Goal: Task Accomplishment & Management: Use online tool/utility

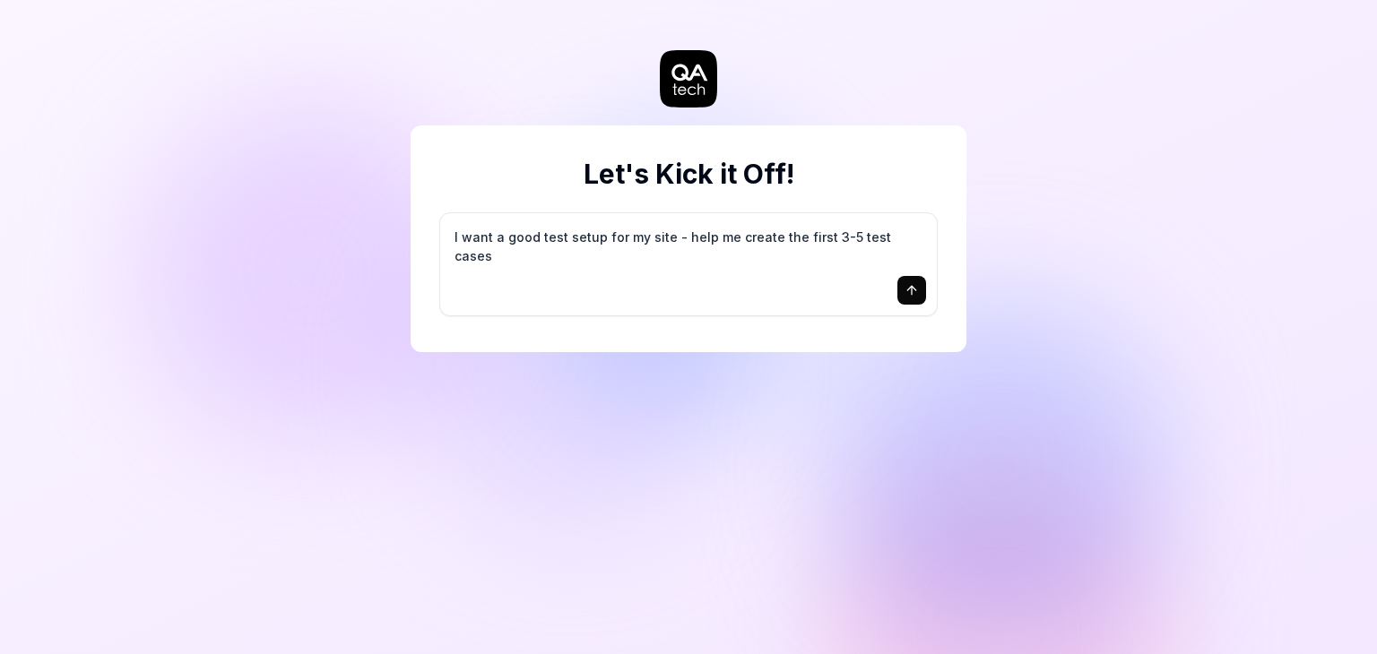
click at [915, 288] on icon "submit" at bounding box center [911, 290] width 14 height 14
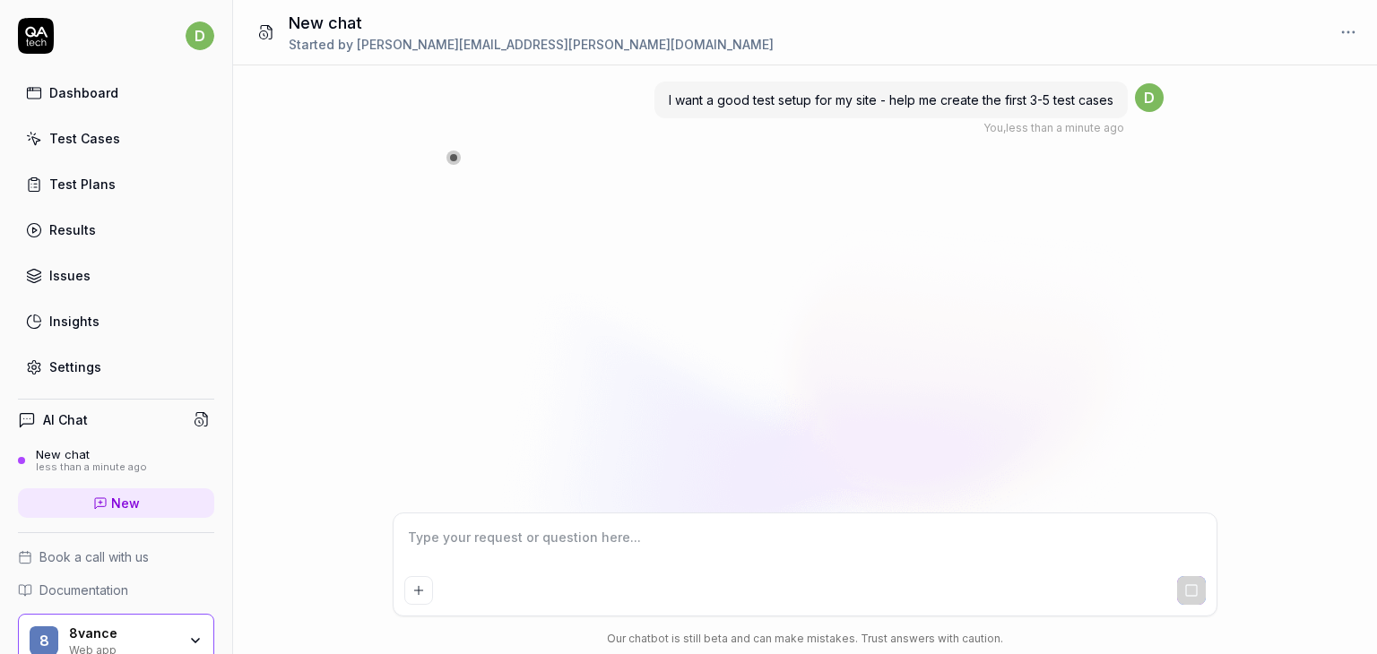
click at [100, 141] on div "Test Cases" at bounding box center [84, 138] width 71 height 19
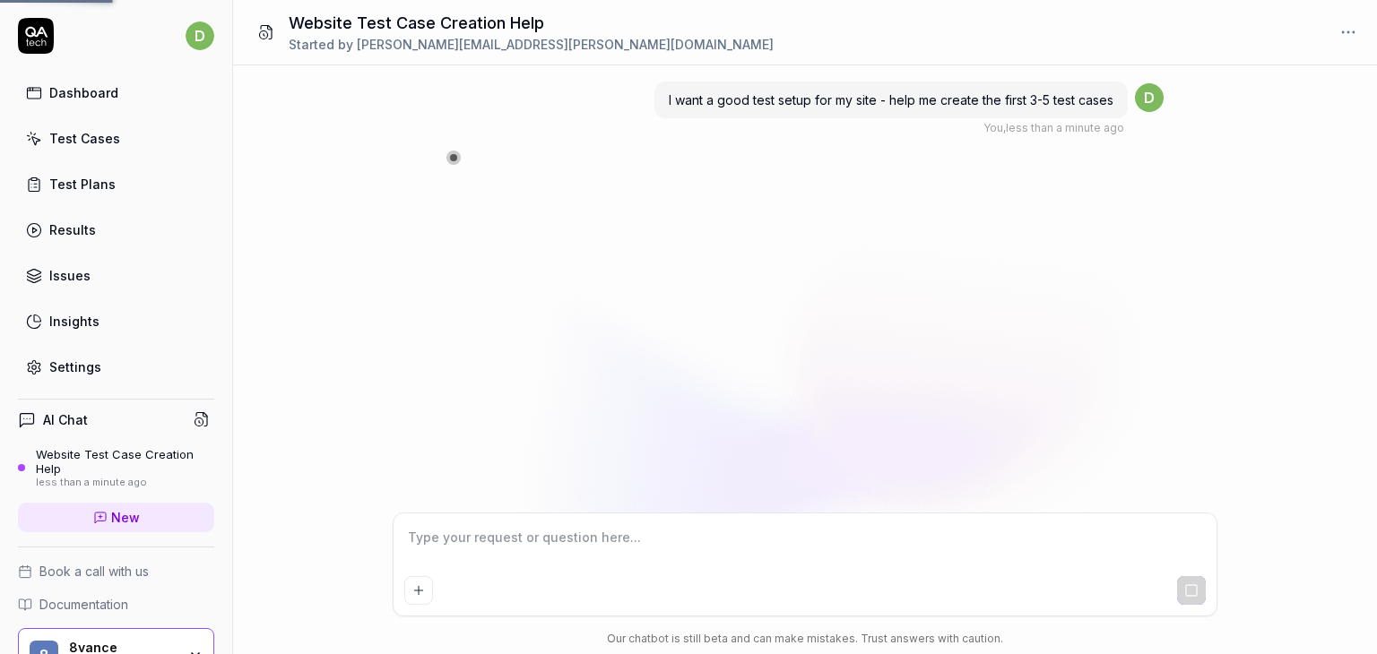
type textarea "*"
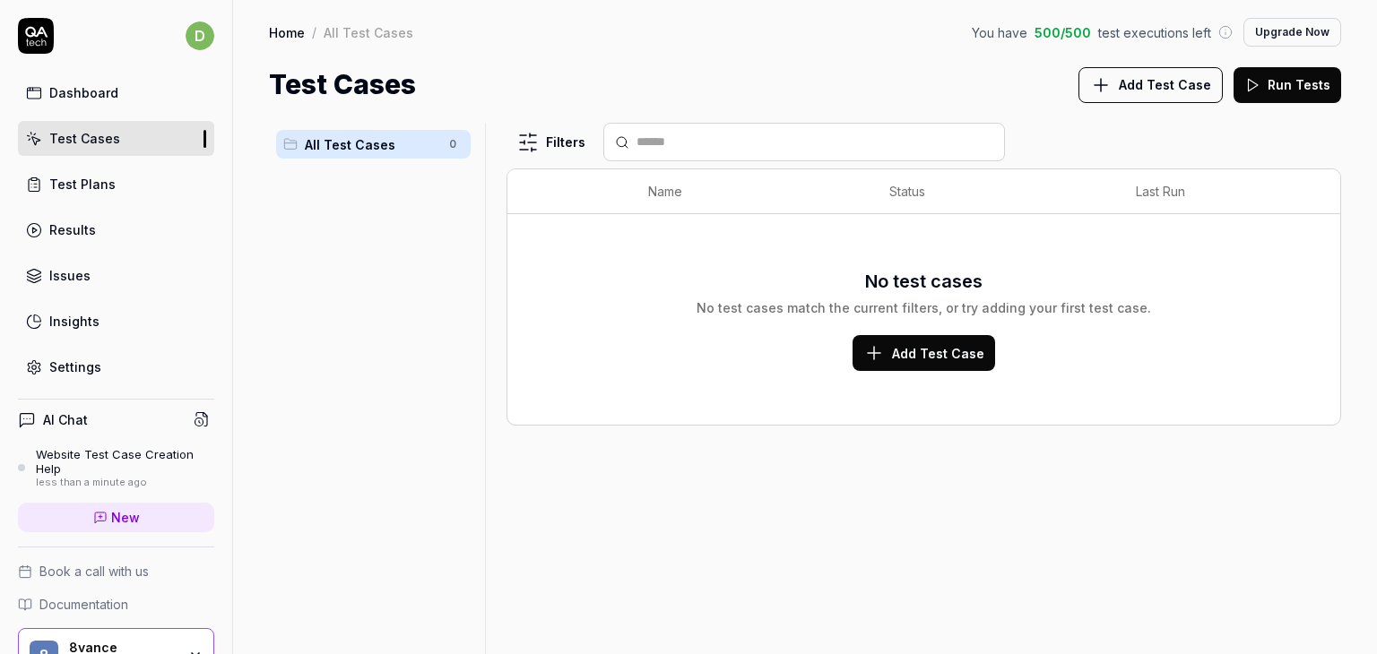
click at [896, 349] on span "Add Test Case" at bounding box center [938, 353] width 92 height 19
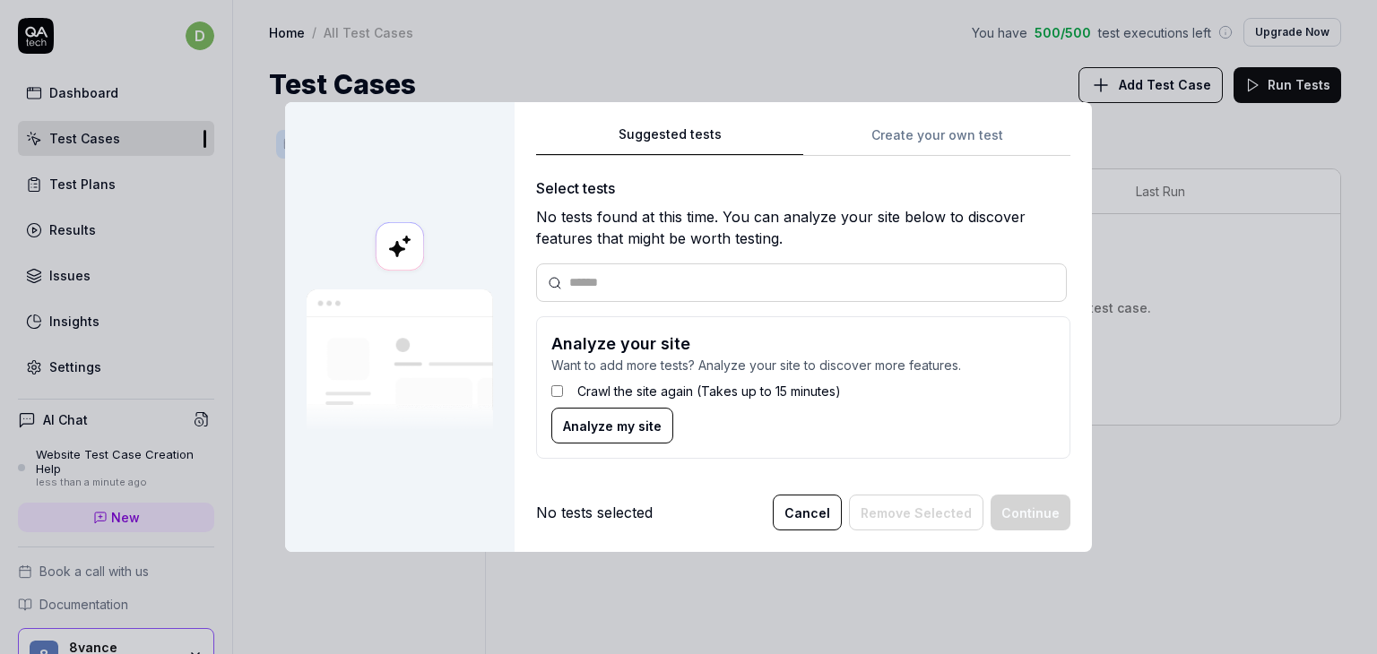
click at [904, 125] on div "Suggested tests Create your own test Select tests No tests found at this time. …" at bounding box center [803, 299] width 534 height 350
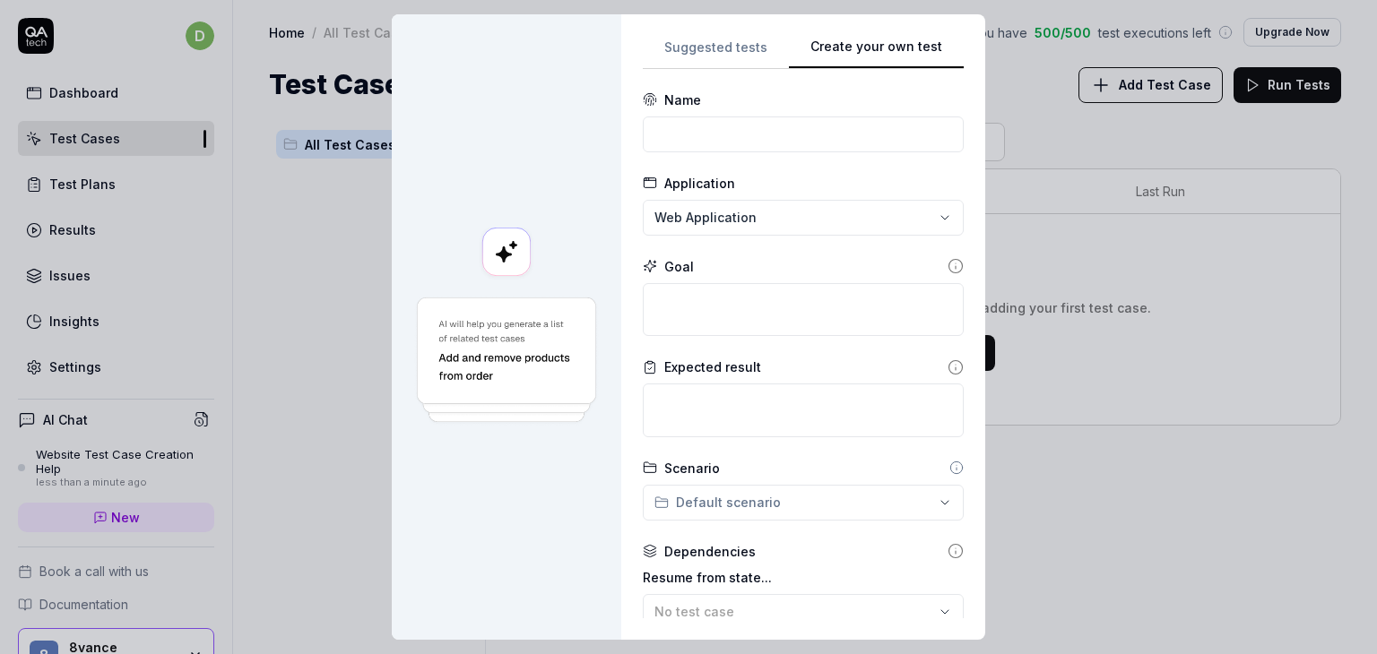
click at [735, 151] on form "**********" at bounding box center [803, 490] width 321 height 799
click at [688, 142] on input at bounding box center [803, 135] width 321 height 36
type input "Login logout scenario"
click at [685, 298] on textarea at bounding box center [803, 310] width 321 height 54
type textarea "*"
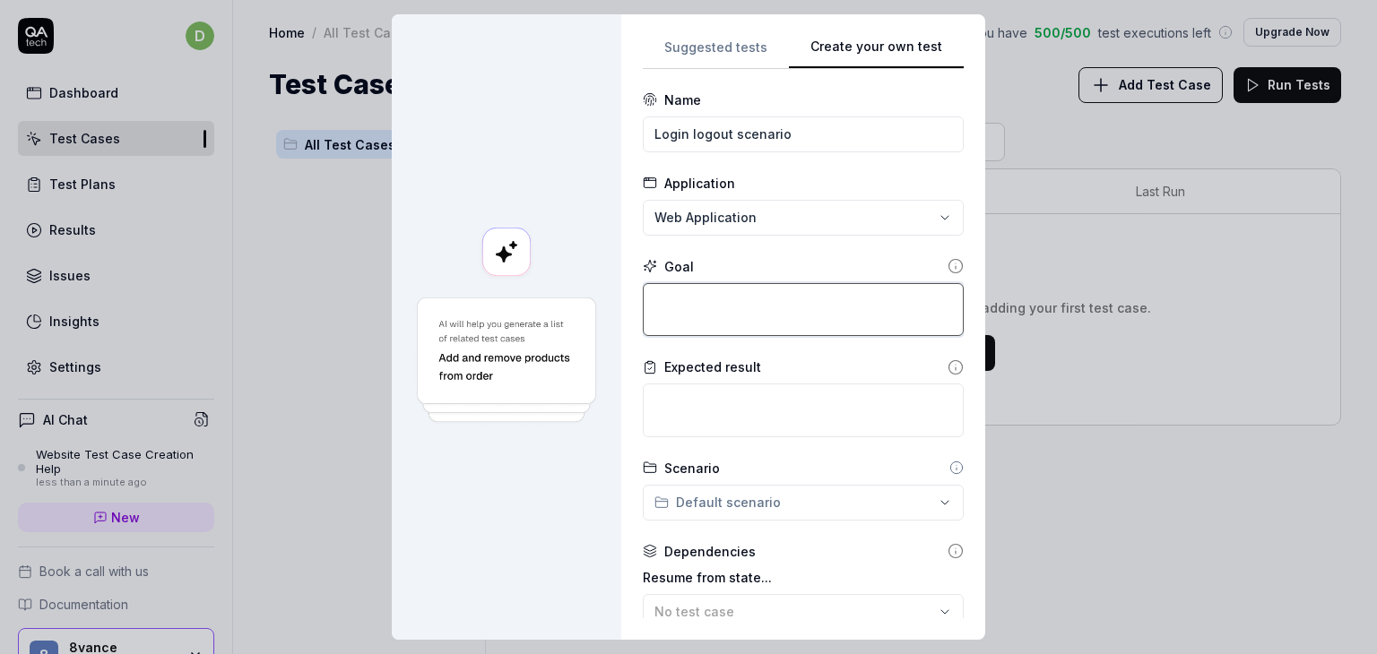
type textarea "t"
type textarea "*"
type textarea "to"
type textarea "*"
type textarea "to"
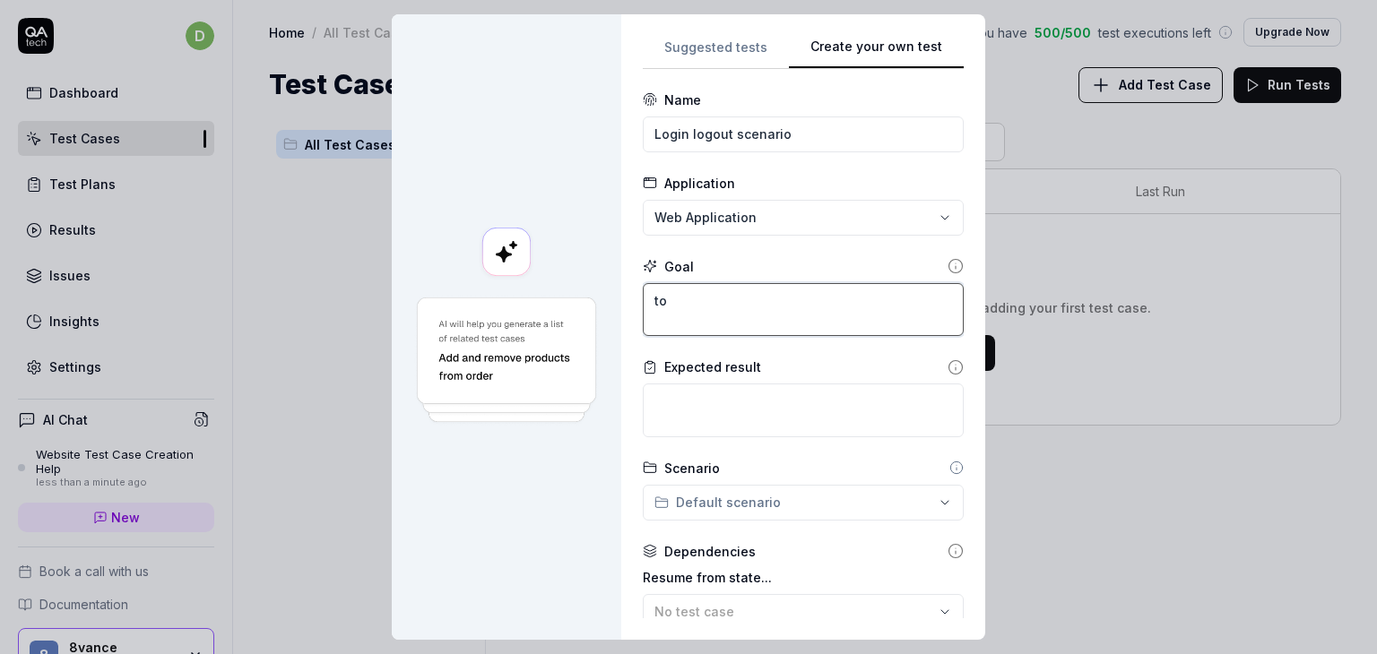
type textarea "*"
type textarea "to t"
type textarea "*"
type textarea "to te"
type textarea "*"
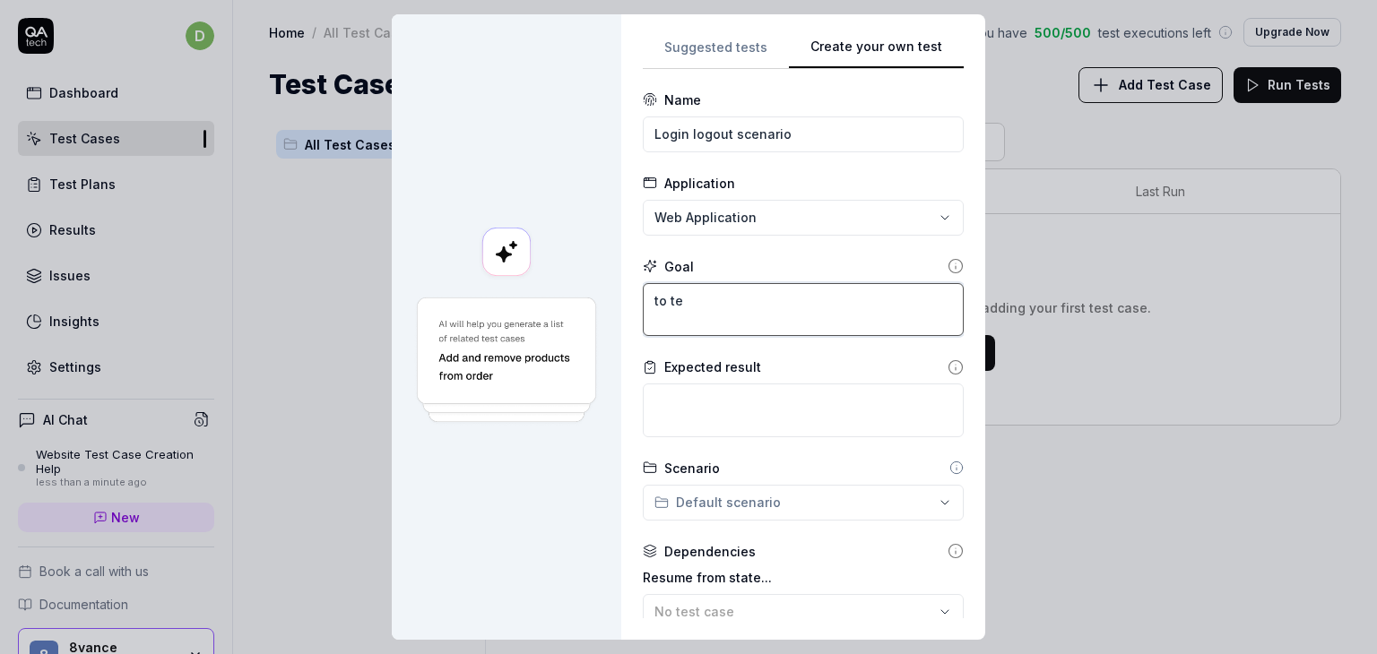
type textarea "to tes"
type textarea "*"
type textarea "to test"
type textarea "*"
type textarea "to test"
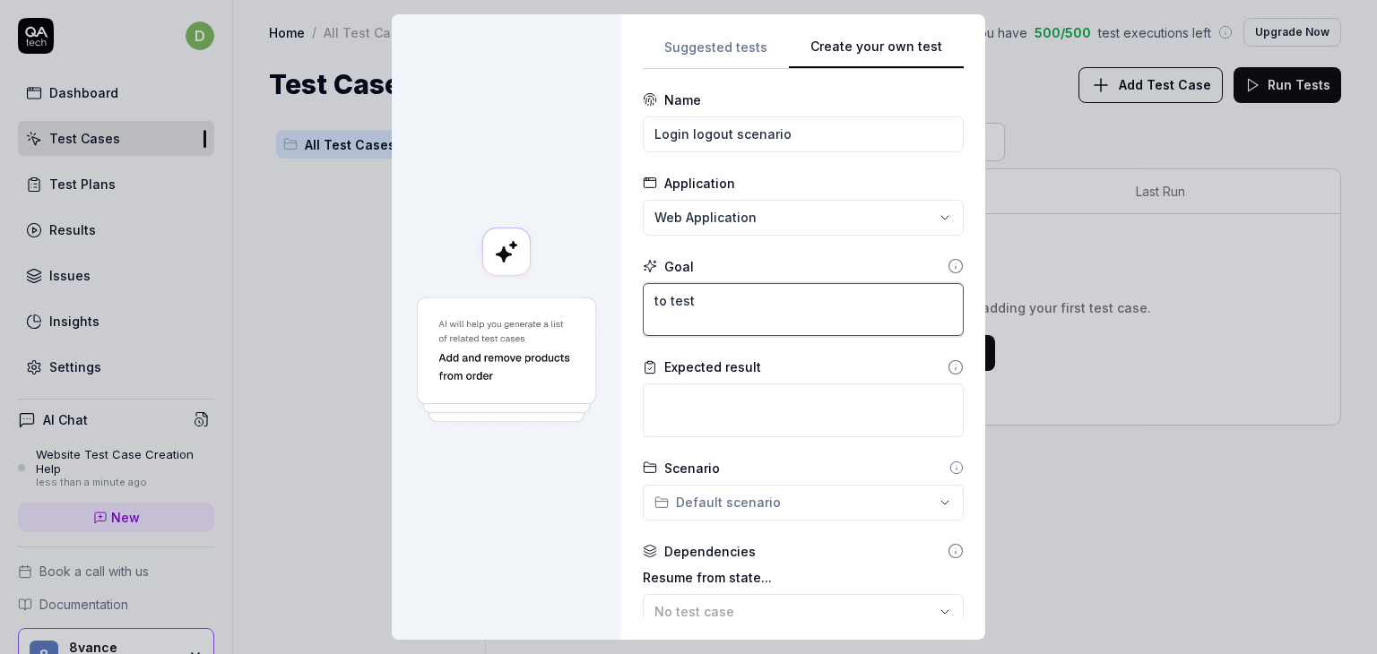
type textarea "*"
type textarea "to test a"
type textarea "*"
type textarea "to test al"
type textarea "*"
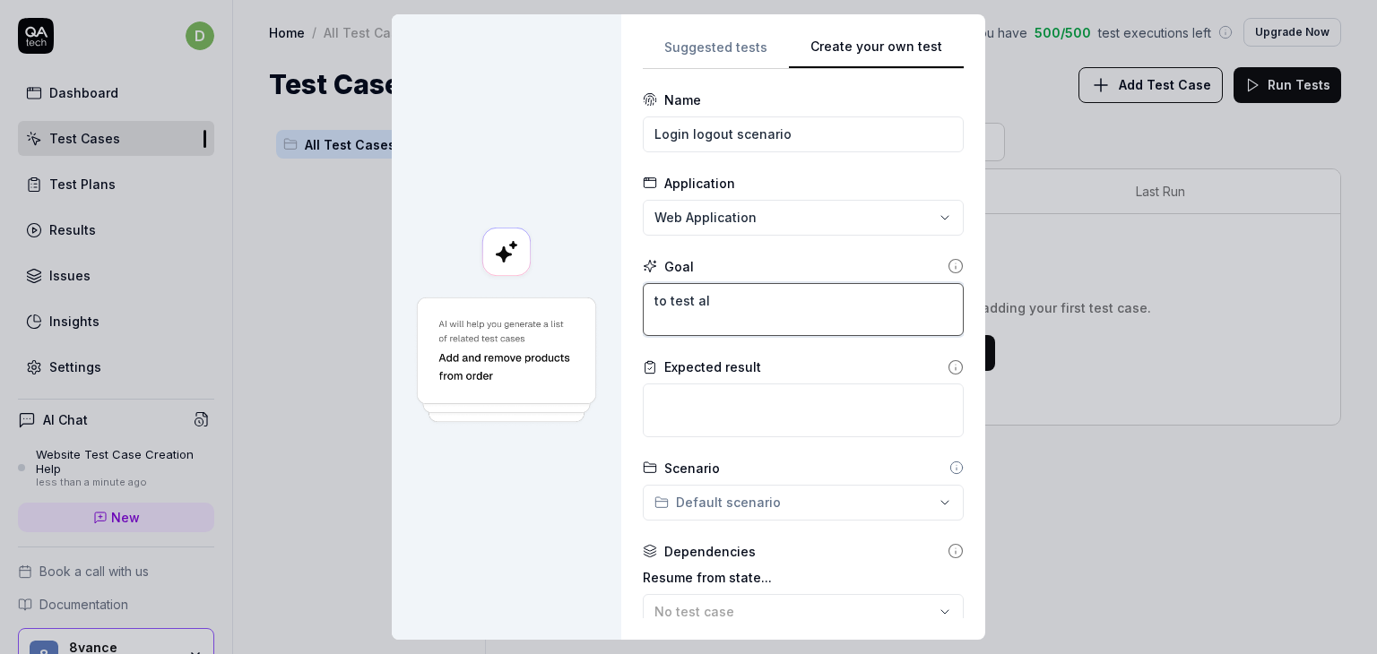
type textarea "to test all"
type textarea "*"
type textarea "to test all"
type textarea "*"
type textarea "to test all f"
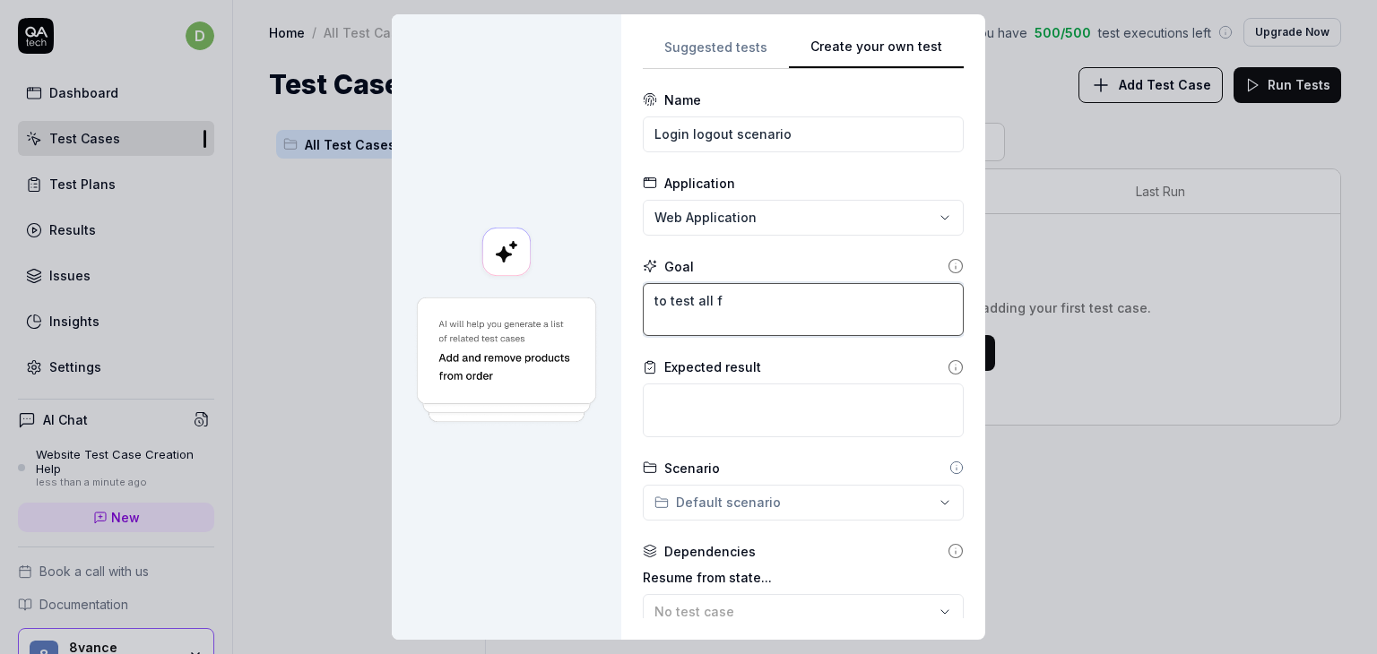
type textarea "*"
type textarea "to test all fl"
type textarea "*"
type textarea "to test all flo"
type textarea "*"
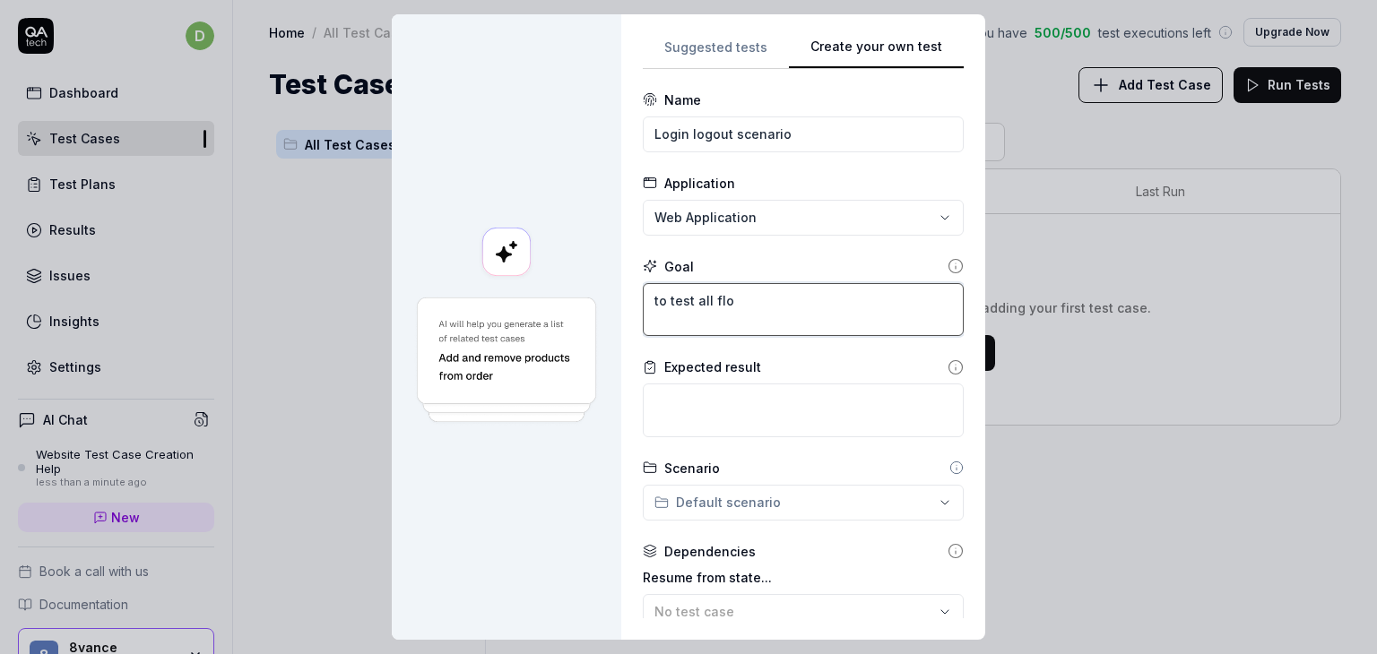
type textarea "to test all flow"
type textarea "*"
type textarea "to test all flows"
type textarea "*"
type textarea "to test all flows"
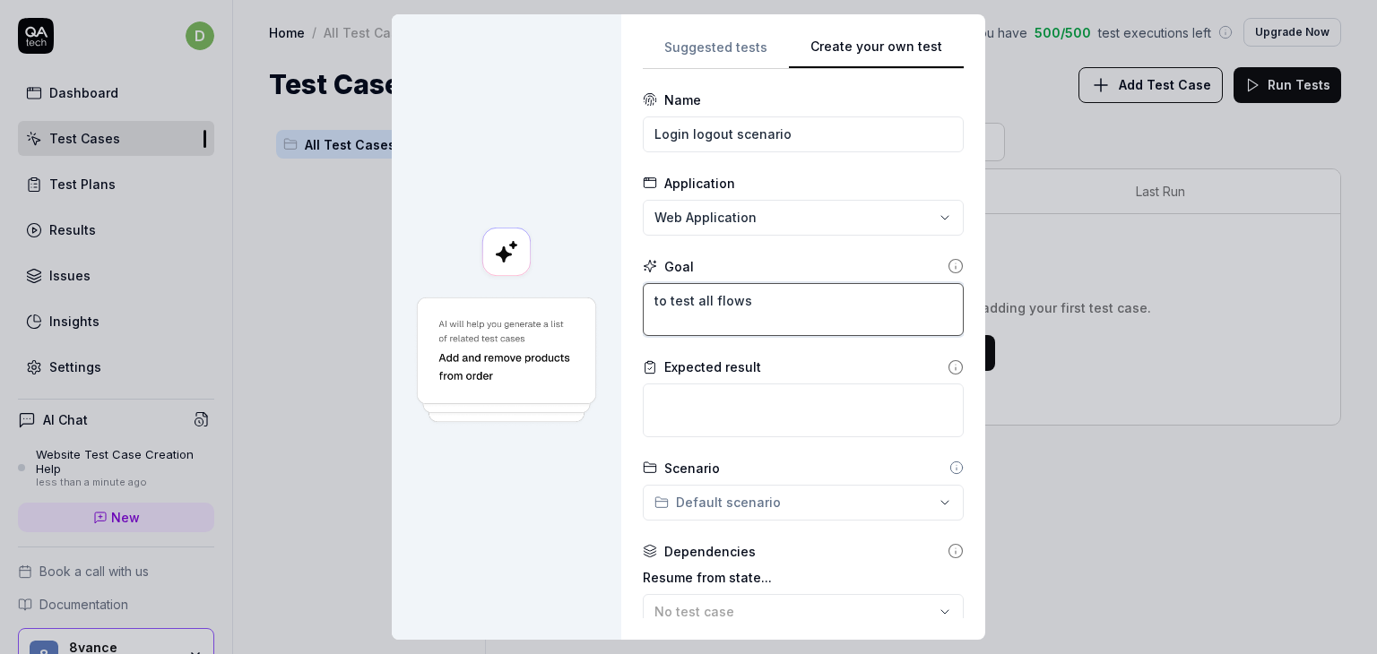
type textarea "*"
type textarea "to test all flows f"
type textarea "*"
type textarea "to test all flows fo"
type textarea "*"
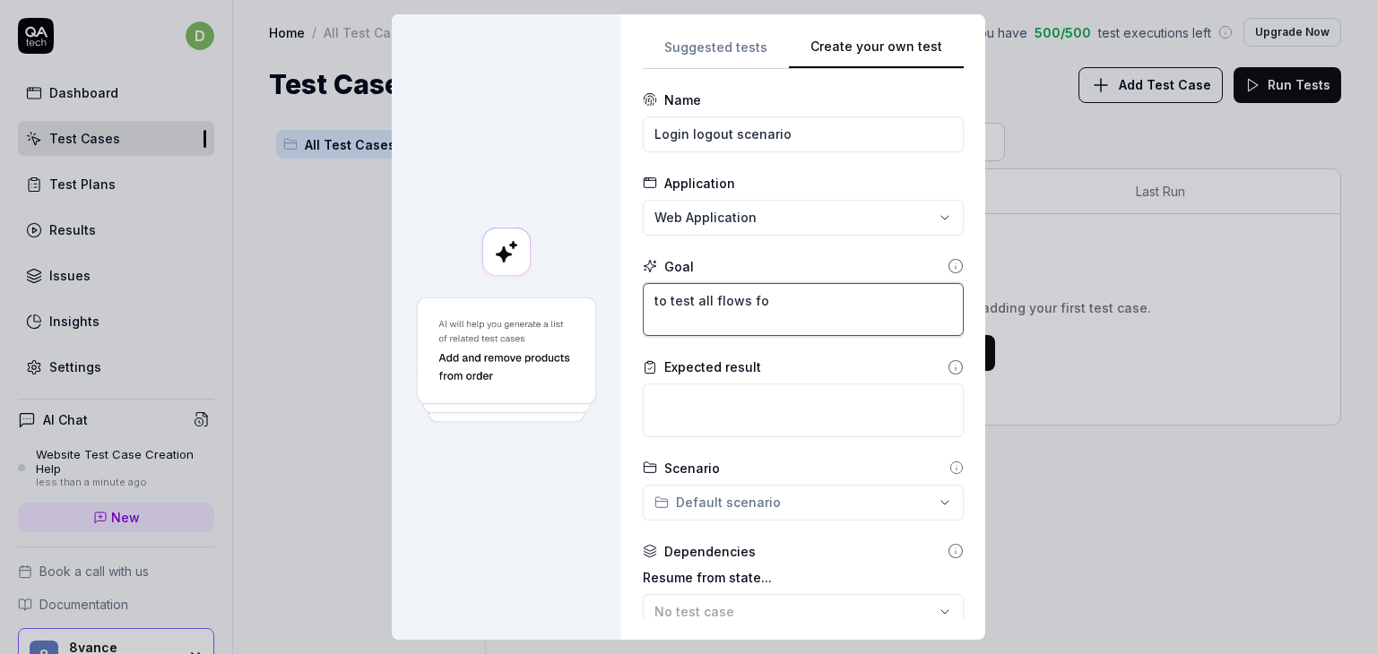
type textarea "to test all flows for"
type textarea "*"
type textarea "to test all flows for l"
type textarea "*"
type textarea "to test all flows for lo"
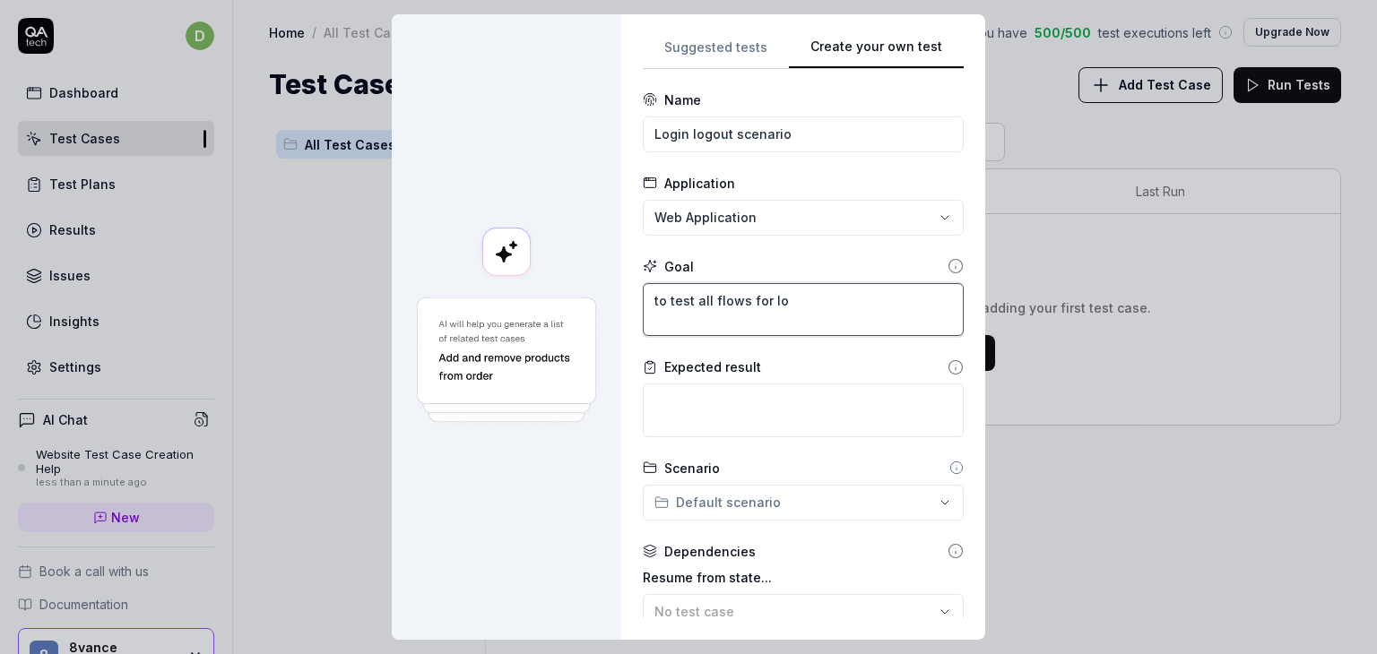
type textarea "*"
type textarea "to test all flows for log"
type textarea "*"
type textarea "to test all flows for logo"
type textarea "*"
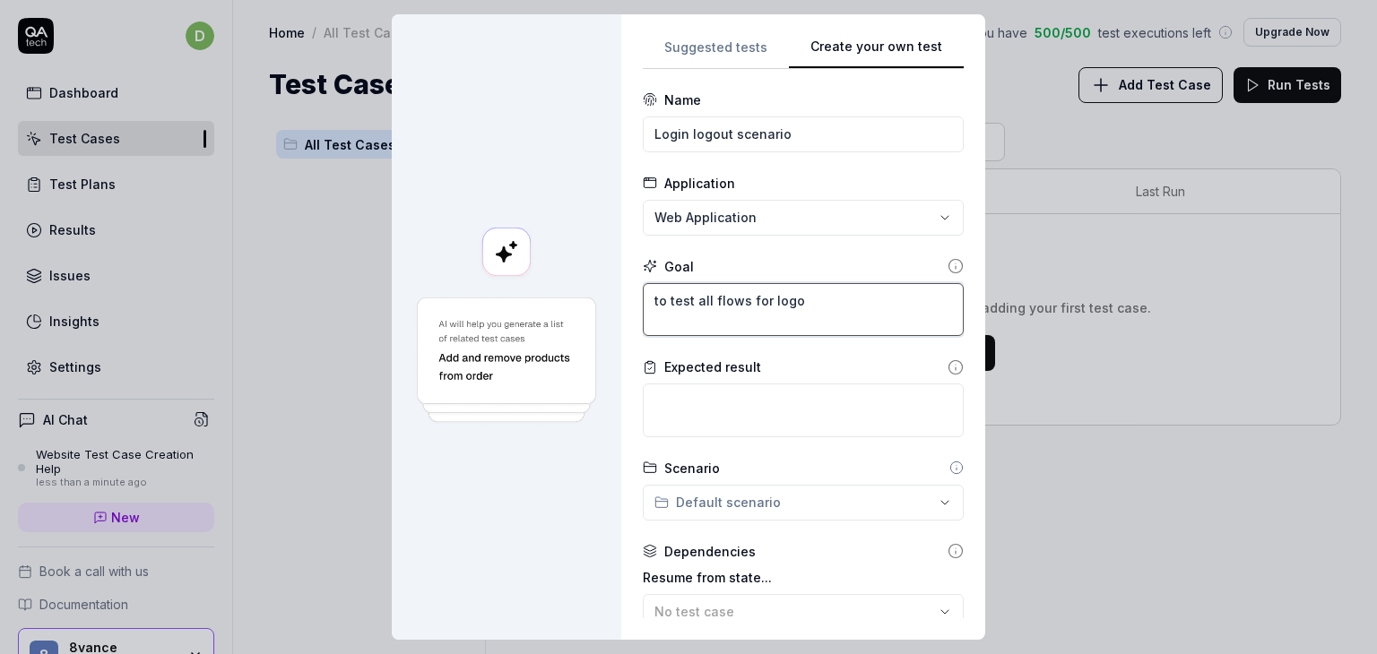
type textarea "to test all flows for logou"
type textarea "*"
type textarea "to test all flows for logout"
type textarea "*"
type textarea "to test all flows for logout"
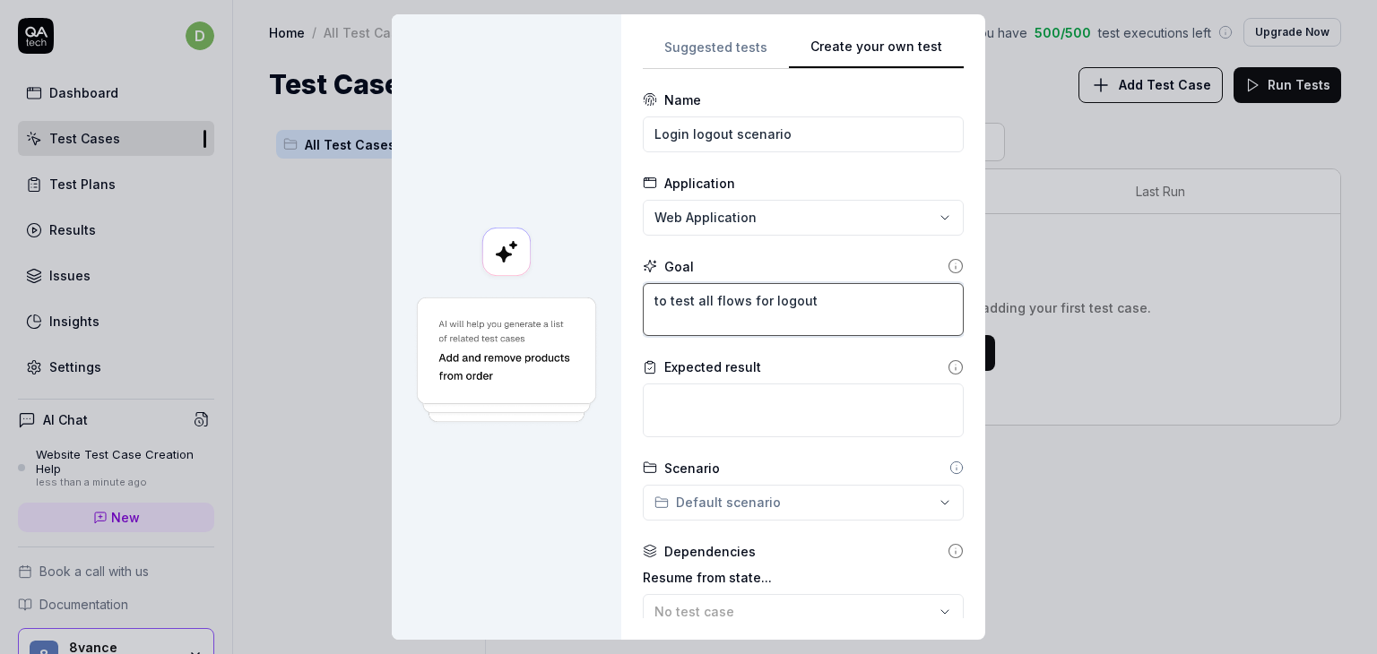
type textarea "*"
type textarea "to test all flows for logout l"
type textarea "*"
type textarea "to test all flows for logout lo"
type textarea "*"
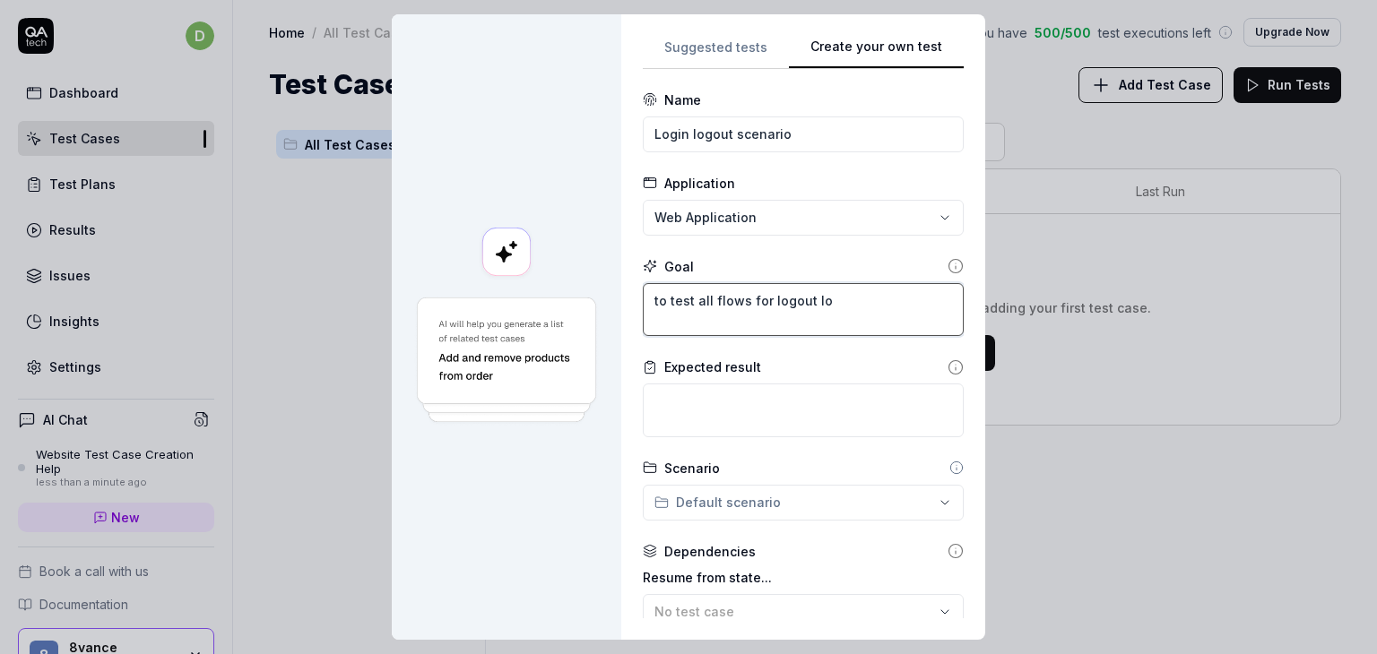
type textarea "to test all flows for logout log"
type textarea "*"
type textarea "to test all flows for logout logi"
type textarea "*"
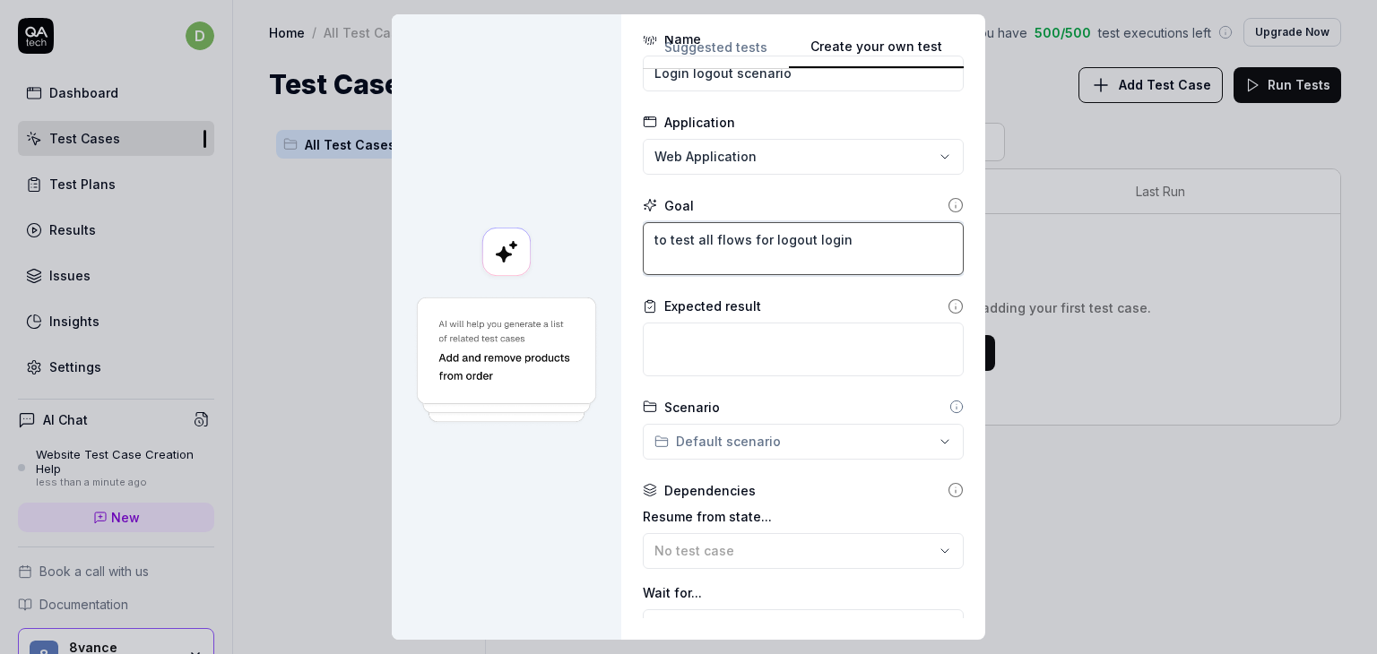
scroll to position [64, 0]
type textarea "to test all flows for logout login"
click at [699, 435] on div "**********" at bounding box center [688, 327] width 1377 height 654
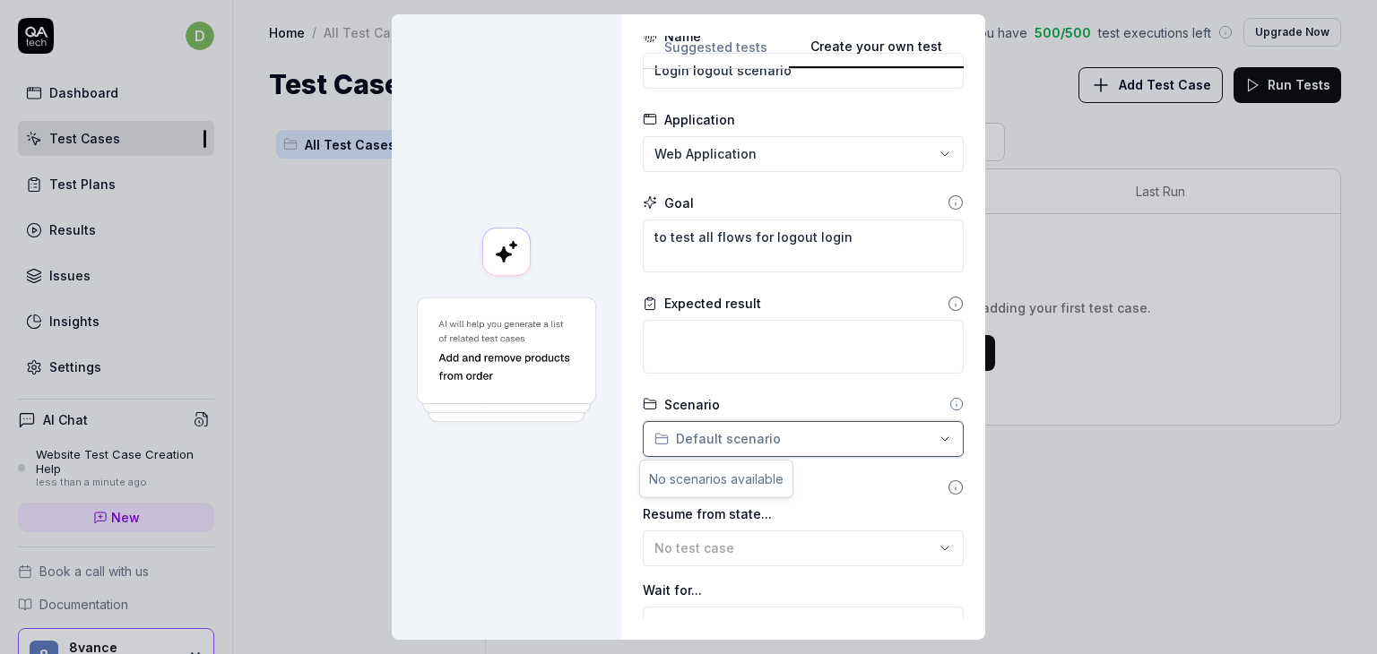
click at [699, 441] on div "**********" at bounding box center [688, 327] width 1377 height 654
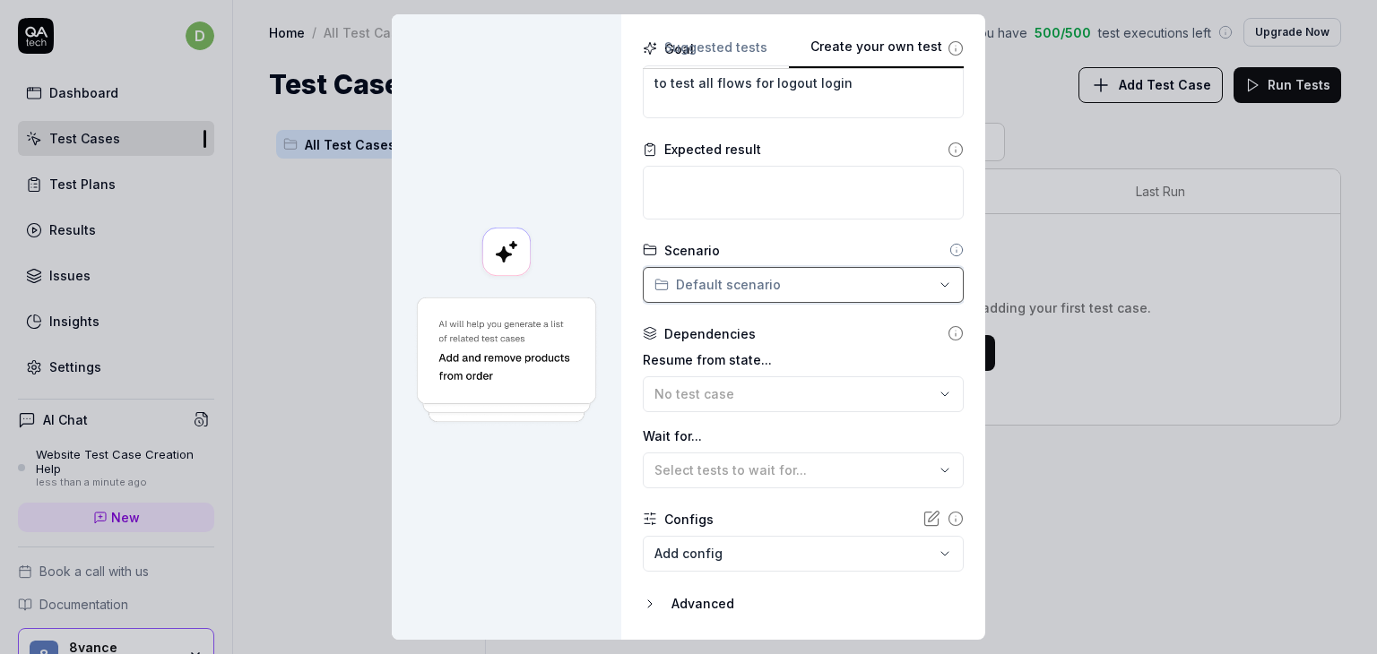
scroll to position [271, 0]
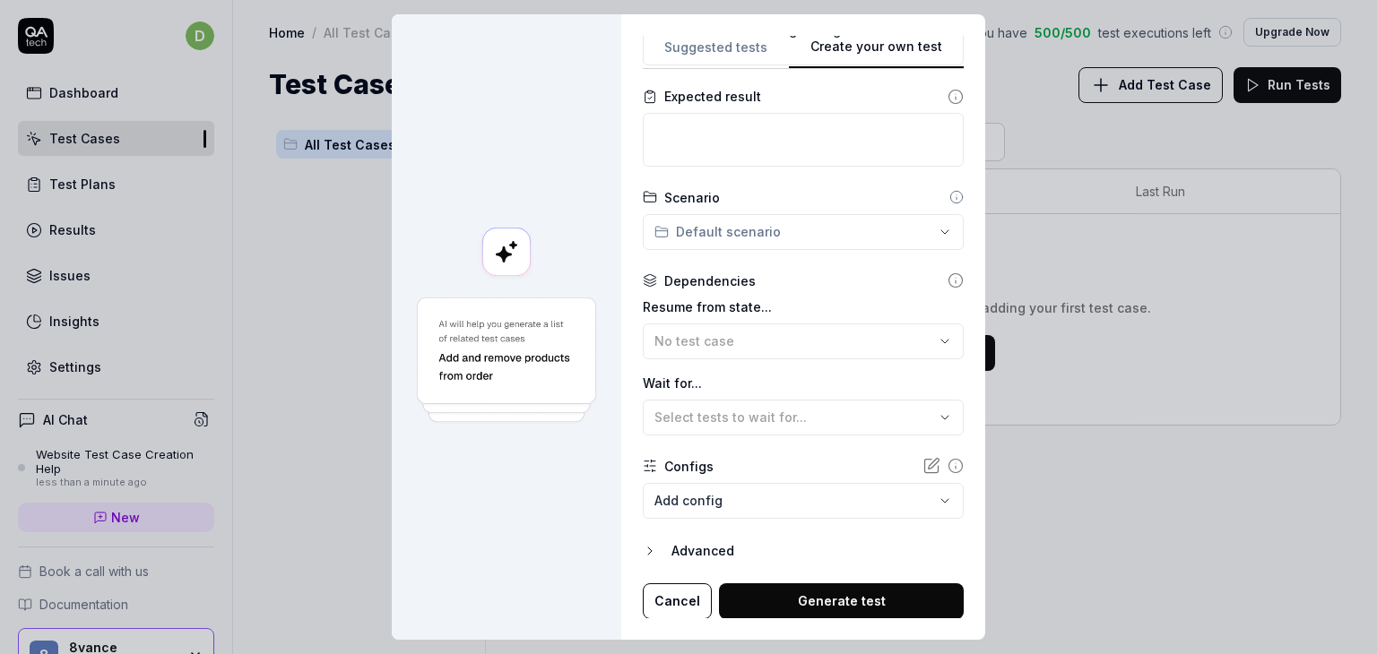
click at [693, 505] on body "d Dashboard Test Cases Test Plans Results Issues Insights Settings AI Chat Webs…" at bounding box center [688, 327] width 1377 height 654
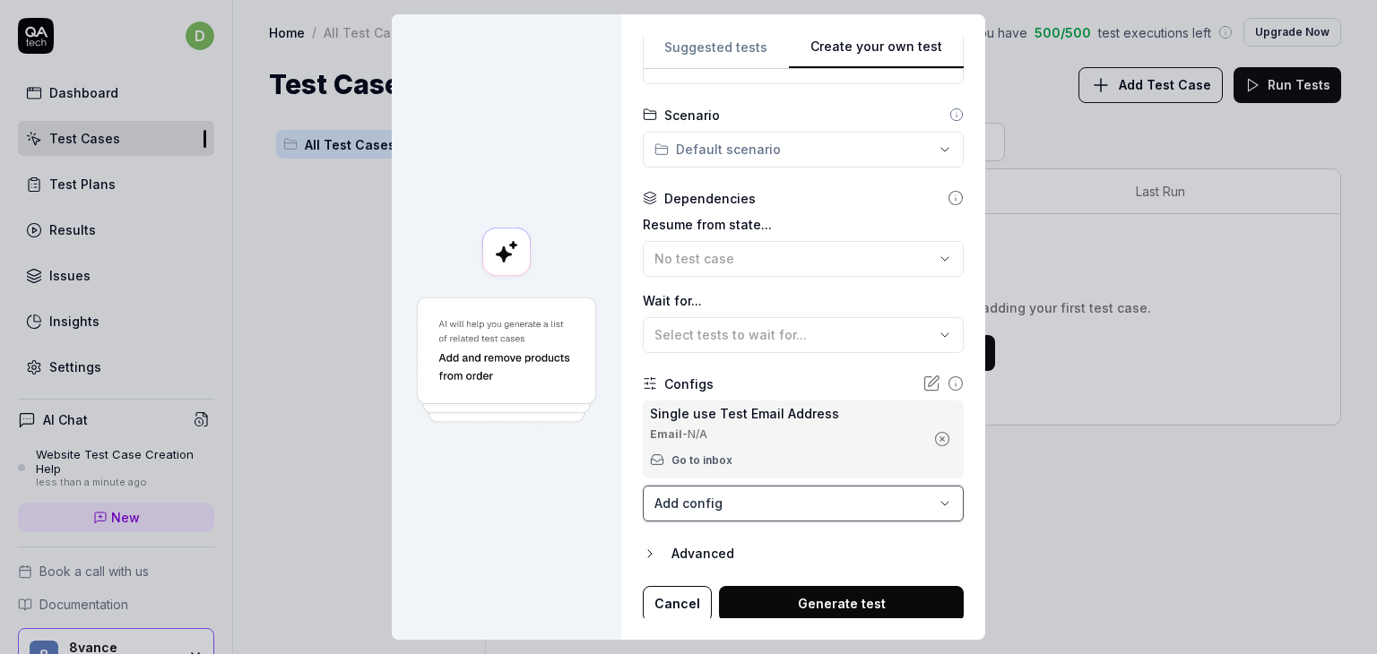
scroll to position [356, 0]
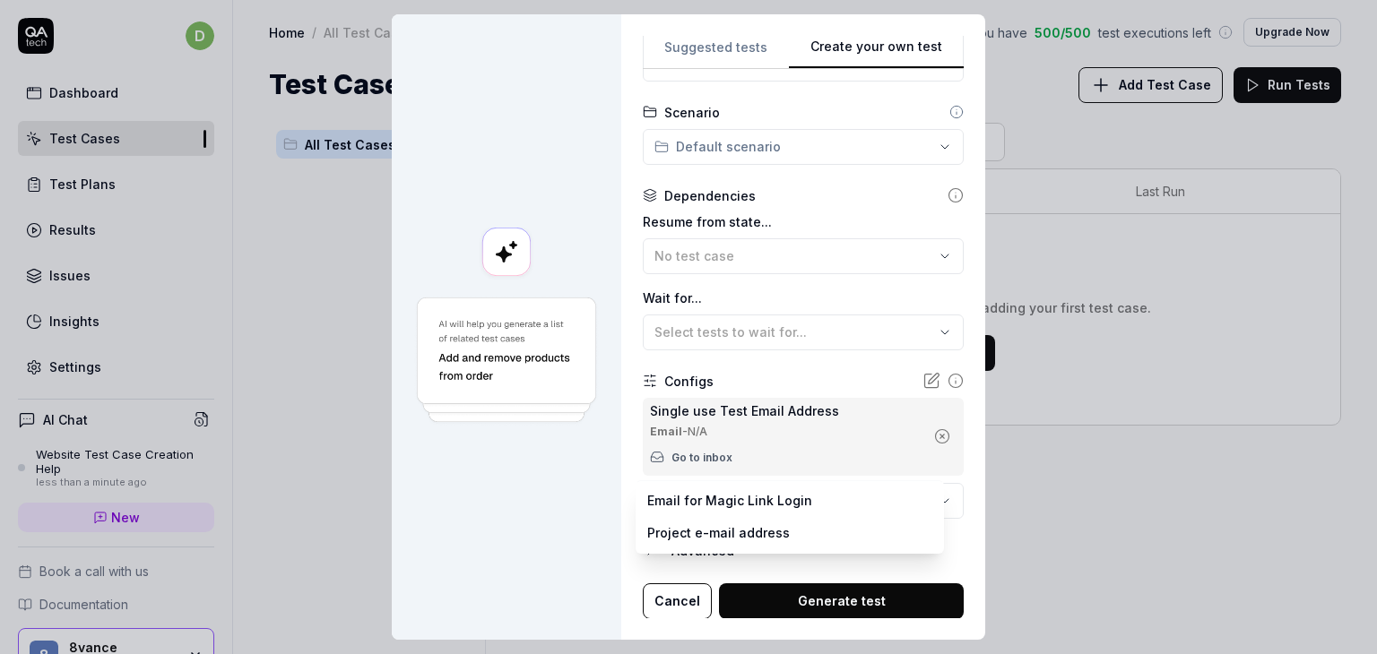
click at [752, 499] on body "d Dashboard Test Cases Test Plans Results Issues Insights Settings AI Chat Webs…" at bounding box center [688, 327] width 1377 height 654
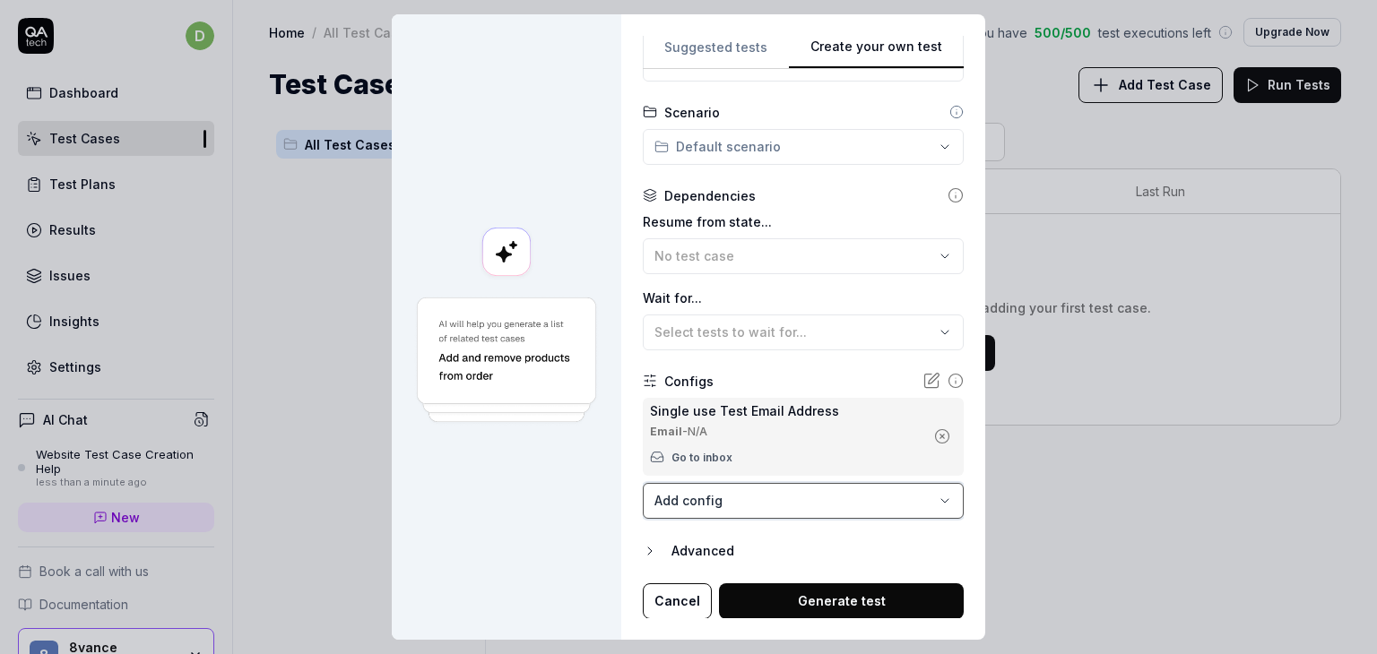
click at [570, 499] on div "**********" at bounding box center [688, 327] width 1377 height 654
click at [685, 544] on div "Advanced" at bounding box center [817, 552] width 292 height 22
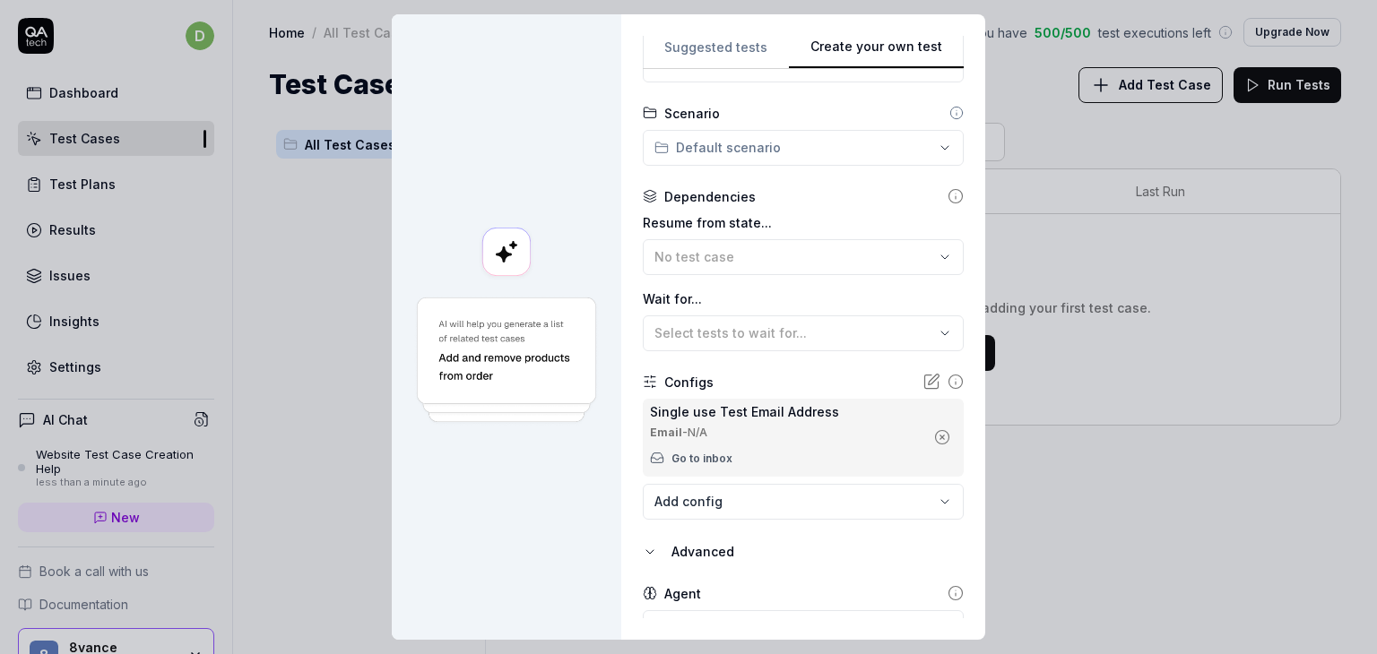
scroll to position [439, 0]
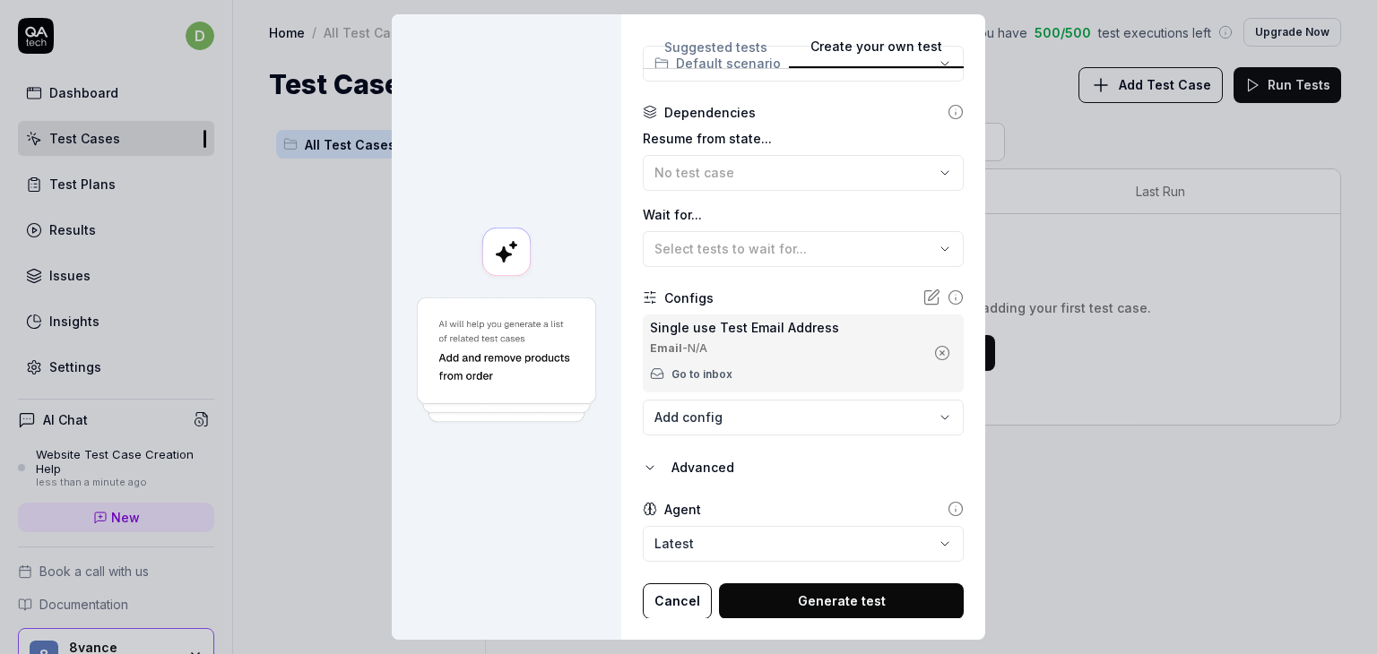
click at [802, 592] on button "Generate test" at bounding box center [841, 601] width 245 height 36
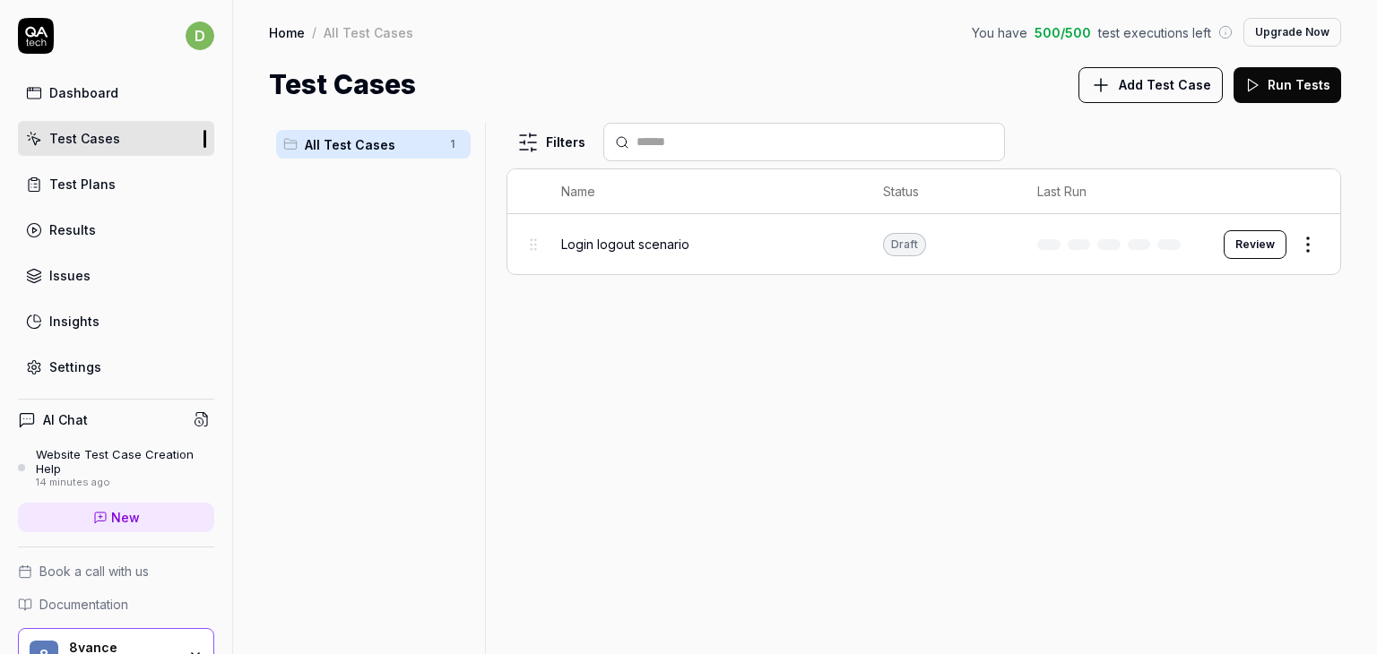
click at [1244, 242] on button "Review" at bounding box center [1254, 244] width 63 height 29
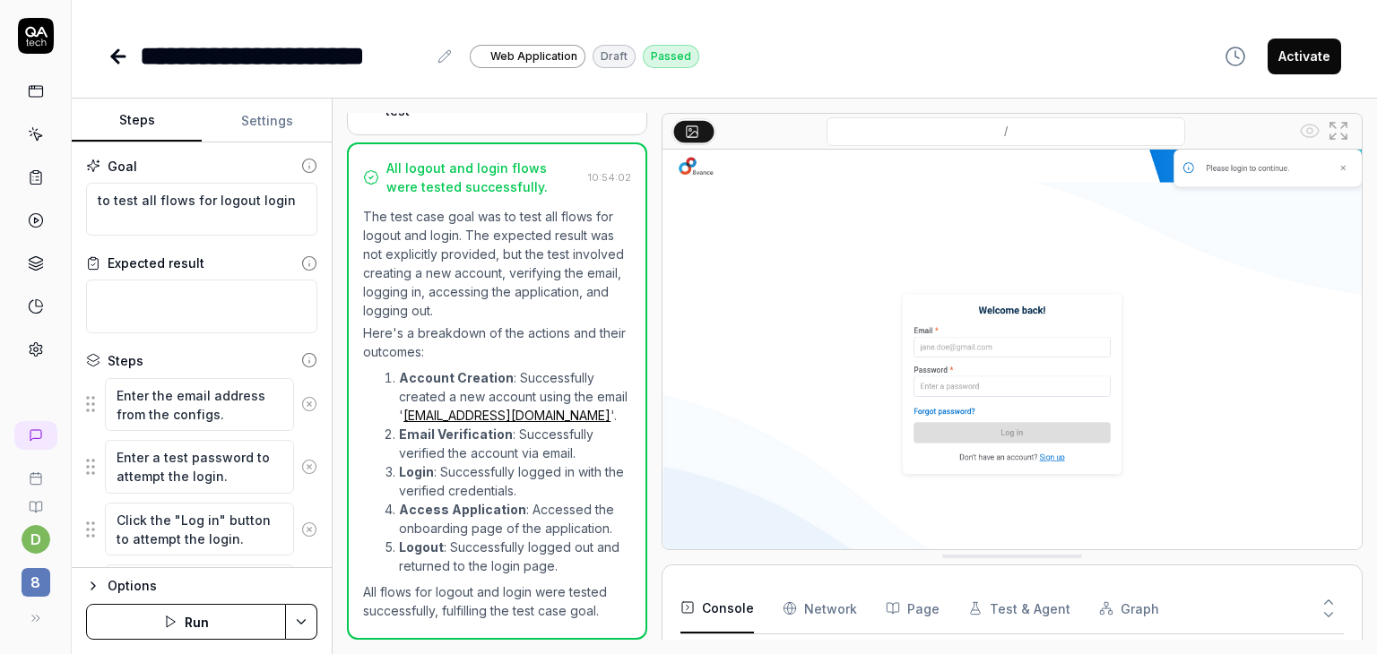
scroll to position [531, 0]
click at [193, 614] on button "Run" at bounding box center [186, 622] width 200 height 36
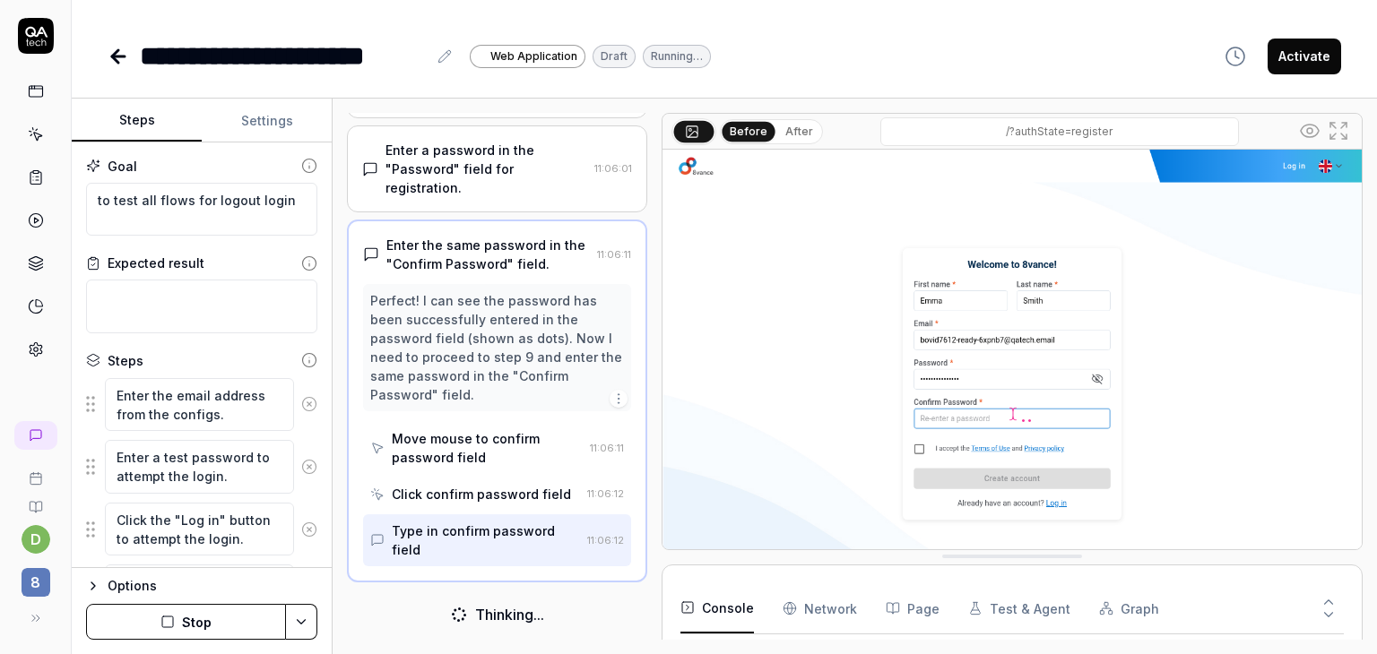
scroll to position [628, 0]
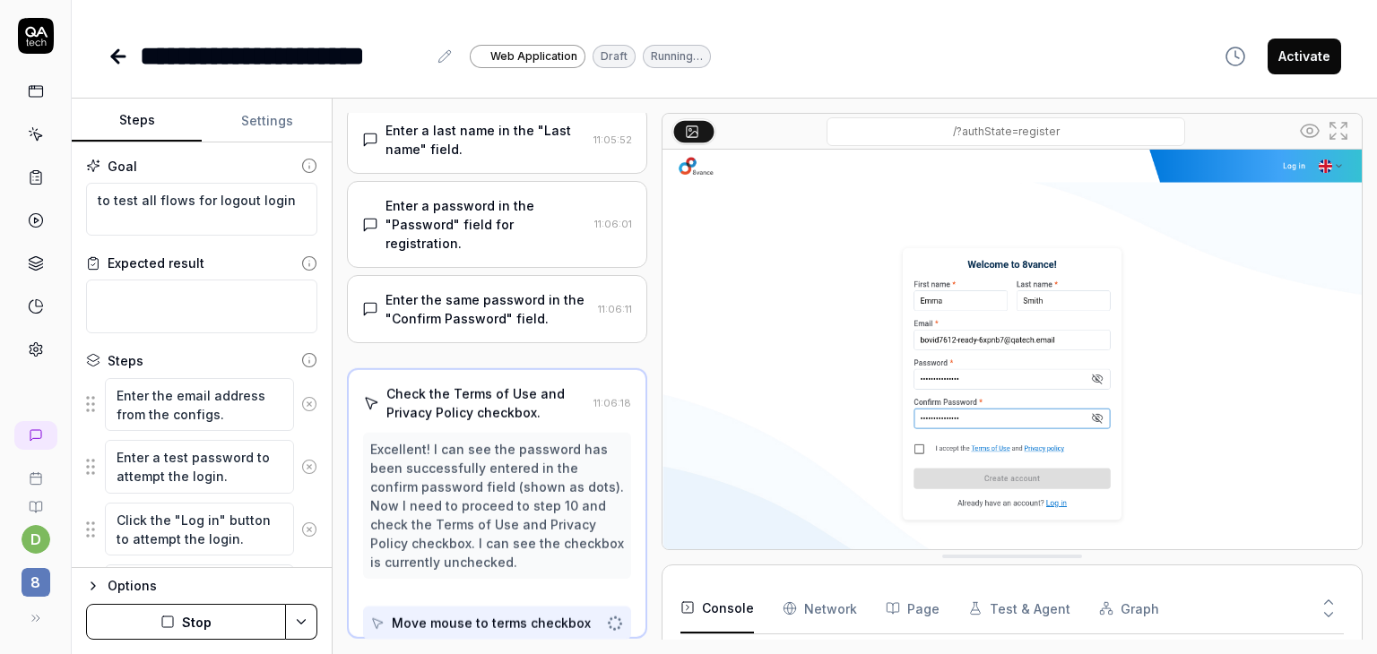
click at [484, 462] on div "Excellent! I can see the password has been successfully entered in the confirm …" at bounding box center [497, 506] width 254 height 132
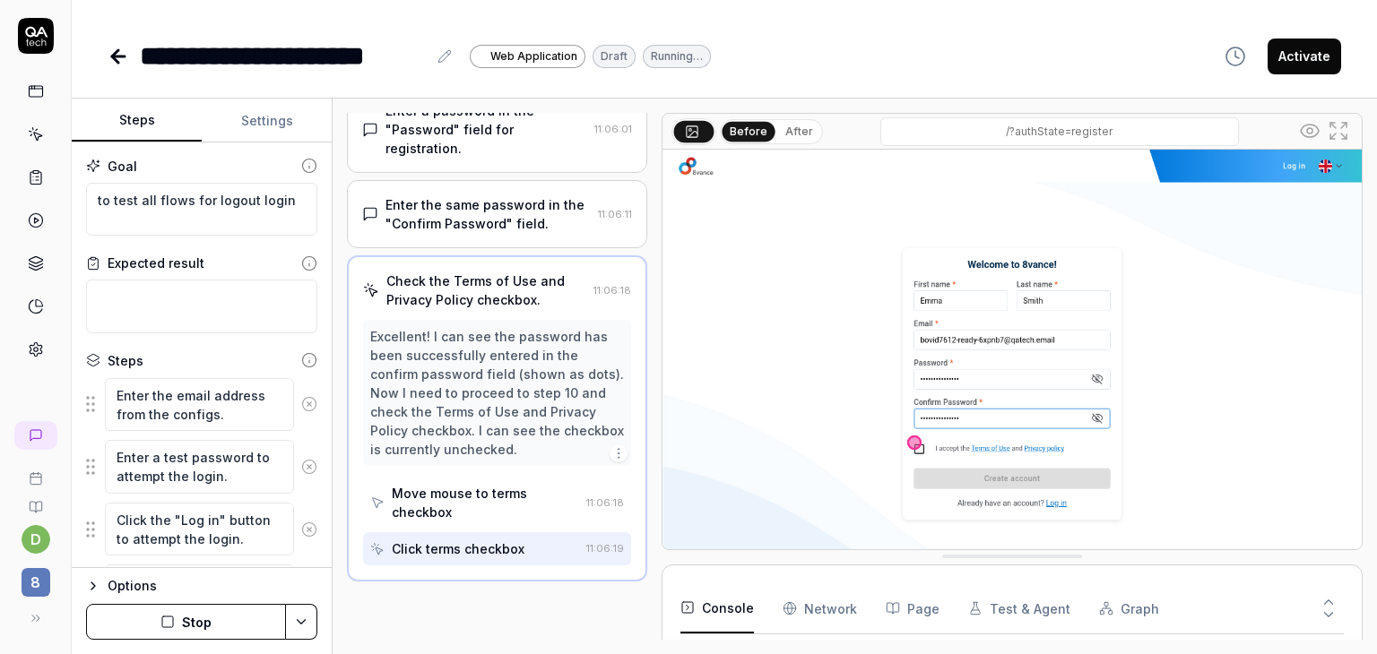
scroll to position [667, 0]
click at [466, 227] on div "Enter the same password in the "Confirm Password" field." at bounding box center [487, 215] width 205 height 38
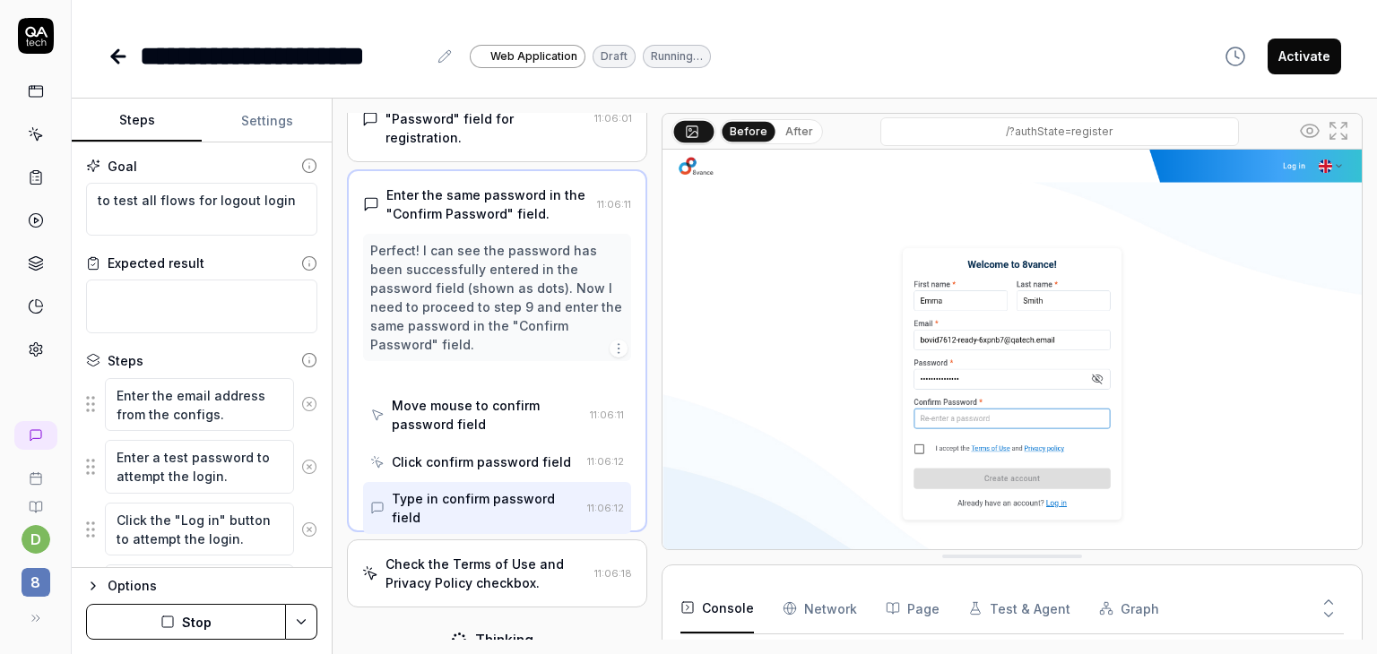
scroll to position [571, 0]
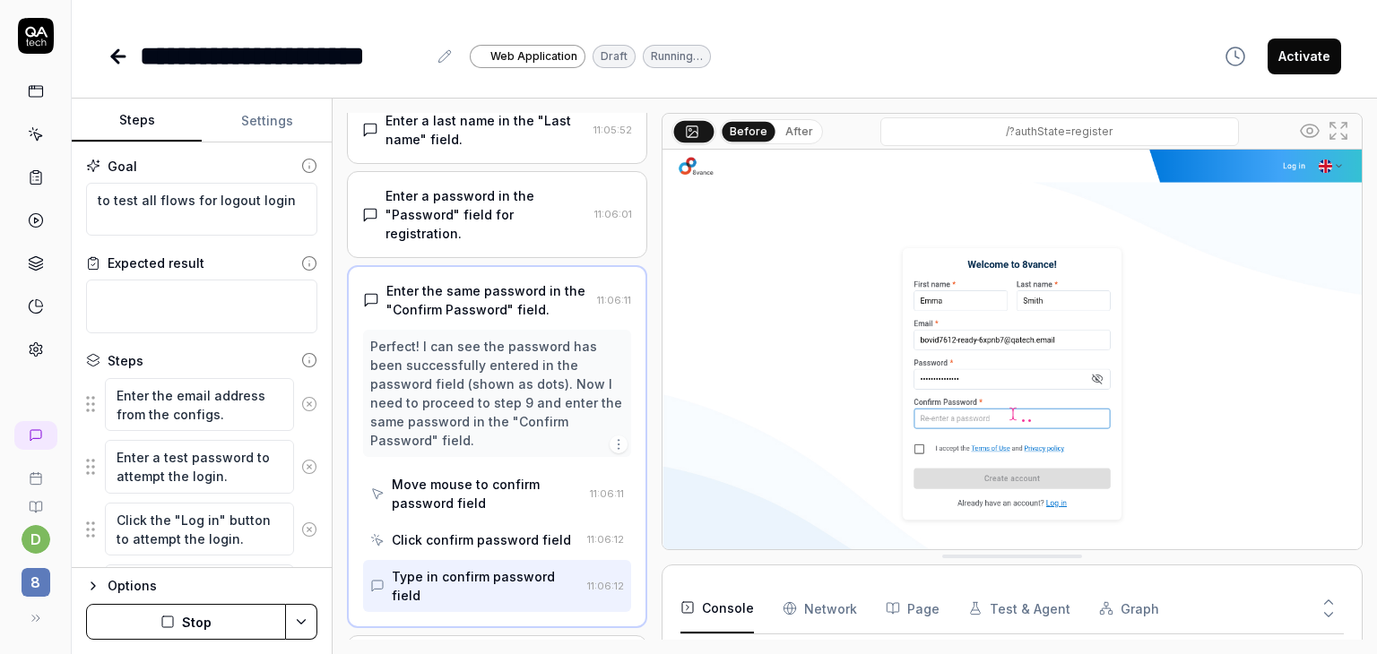
click at [462, 348] on div "Perfect! I can see the password has been successfully entered in the password f…" at bounding box center [497, 393] width 268 height 127
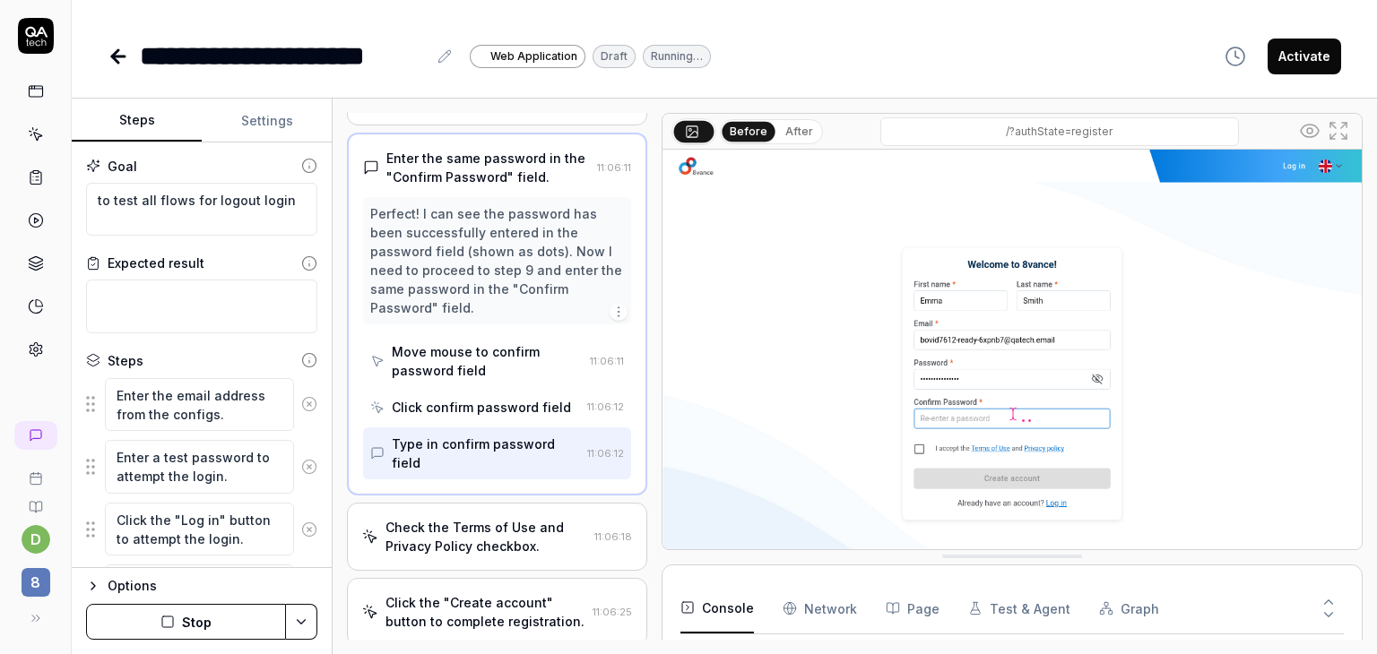
scroll to position [1190, 0]
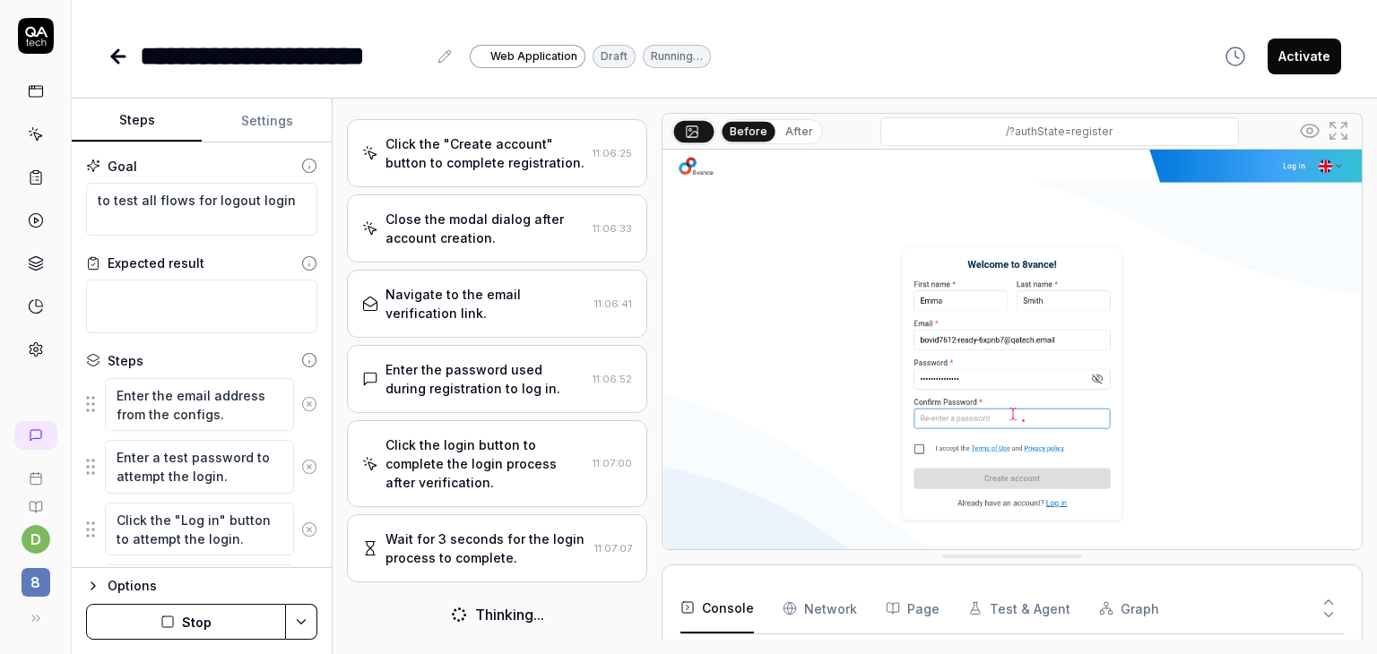
click at [530, 540] on div "Wait for 3 seconds for the login process to complete." at bounding box center [486, 549] width 202 height 38
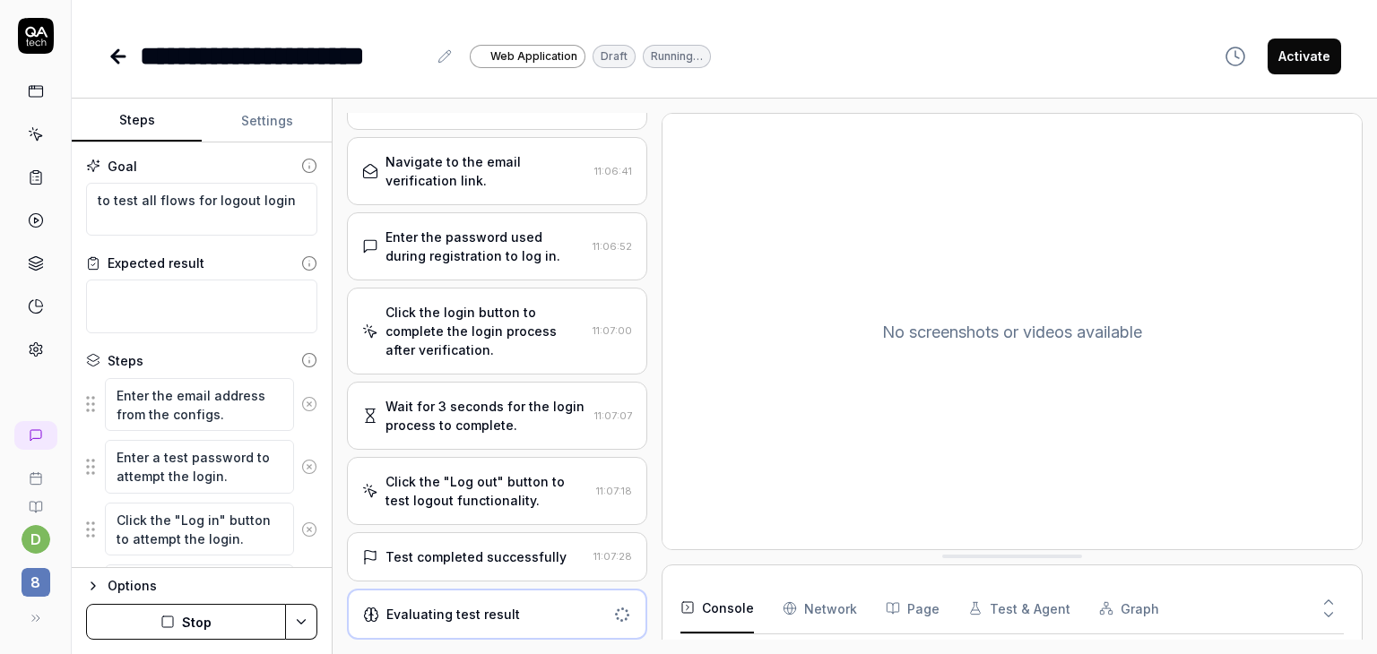
scroll to position [1045, 0]
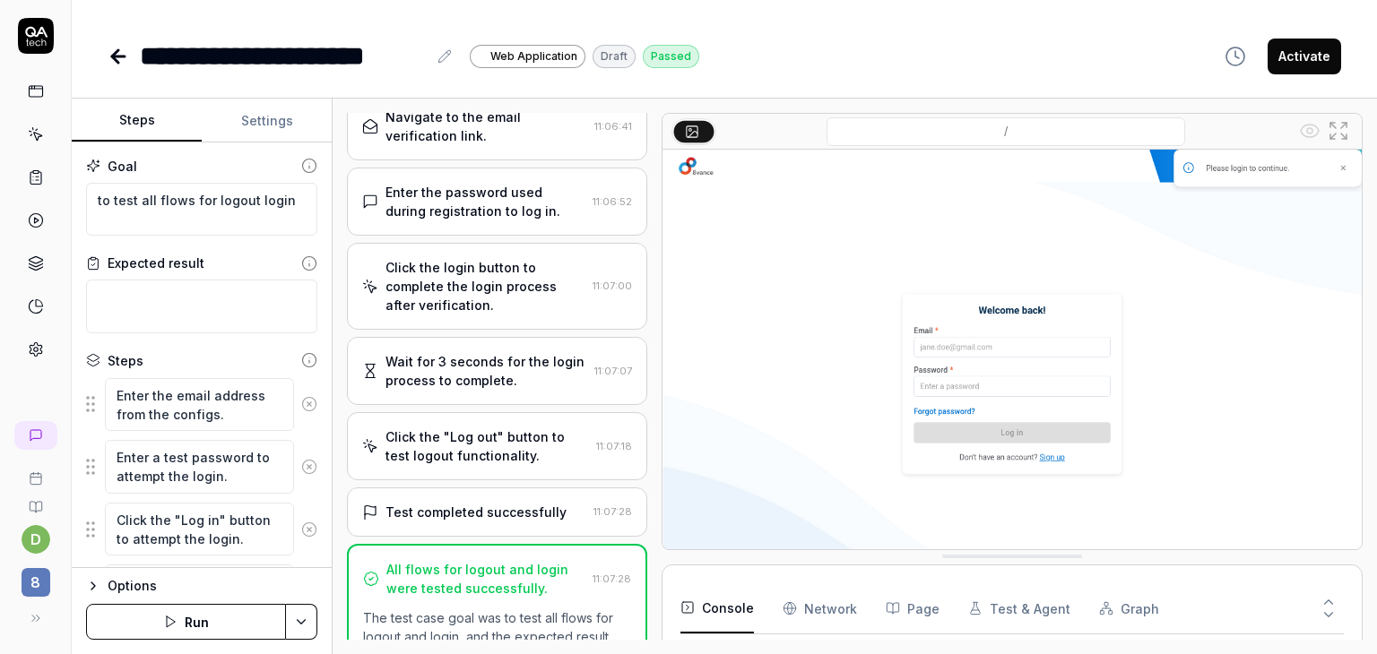
type textarea "*"
click at [440, 643] on div "Open browser 11:04:55 Default environment [URL][DOMAIN_NAME] Enter the email ad…" at bounding box center [854, 377] width 1044 height 556
click at [461, 598] on div "All flows for logout and login were tested successfully." at bounding box center [485, 579] width 199 height 38
